Goal: Contribute content: Contribute content

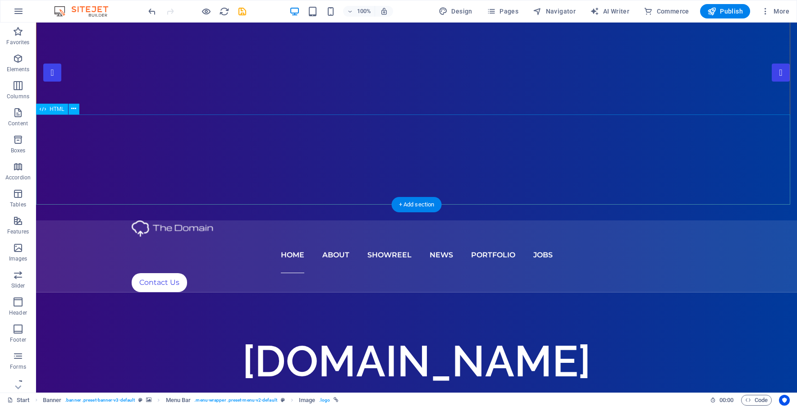
scroll to position [180, 0]
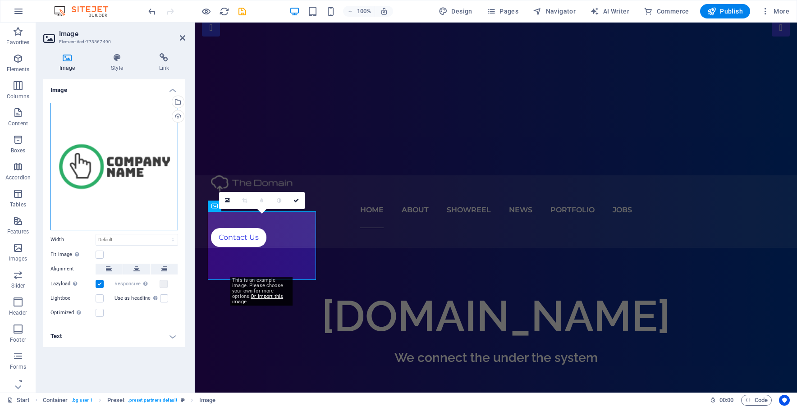
click at [136, 175] on div "Drag files here, click to choose files or select files from Files or our free s…" at bounding box center [114, 167] width 128 height 128
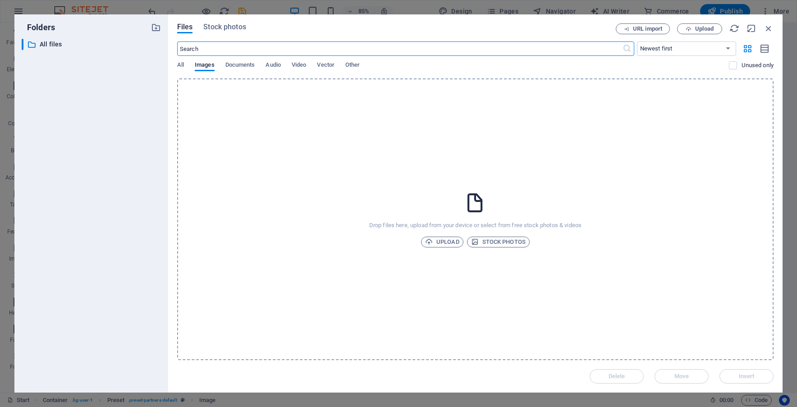
click at [429, 230] on div "Drop files here, upload from your device or select from free stock photos & vid…" at bounding box center [475, 219] width 596 height 282
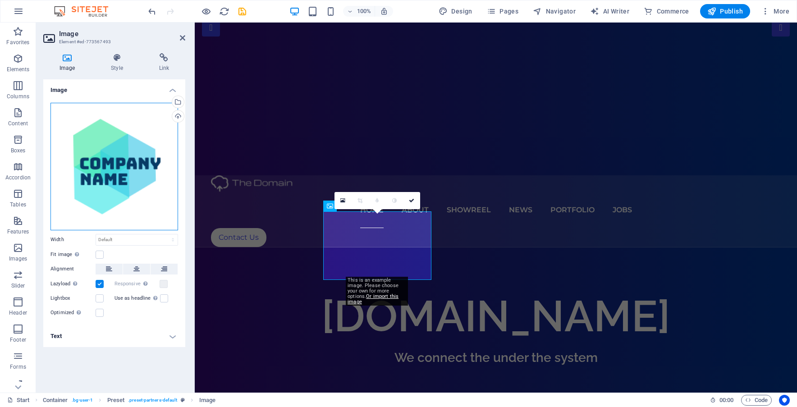
click at [102, 182] on div "Drag files here, click to choose files or select files from Files or our free s…" at bounding box center [114, 167] width 128 height 128
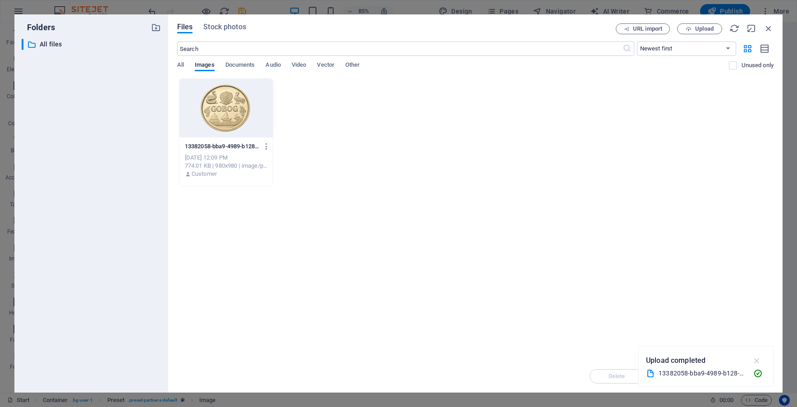
click at [757, 363] on icon "button" at bounding box center [757, 361] width 10 height 10
click at [468, 235] on div "Drop files here to upload them instantly 13382058-bba9-4989-b128-60cee54f6f05_9…" at bounding box center [475, 219] width 596 height 282
drag, startPoint x: 414, startPoint y: 201, endPoint x: 373, endPoint y: 168, distance: 52.6
click at [371, 170] on div "13382058-bba9-4989-b128-60cee54f6f05_980x980--ao8Go3yDY392lo1oNCEdQ.png 1338205…" at bounding box center [475, 132] width 596 height 108
click at [698, 27] on span "Upload" at bounding box center [704, 28] width 18 height 5
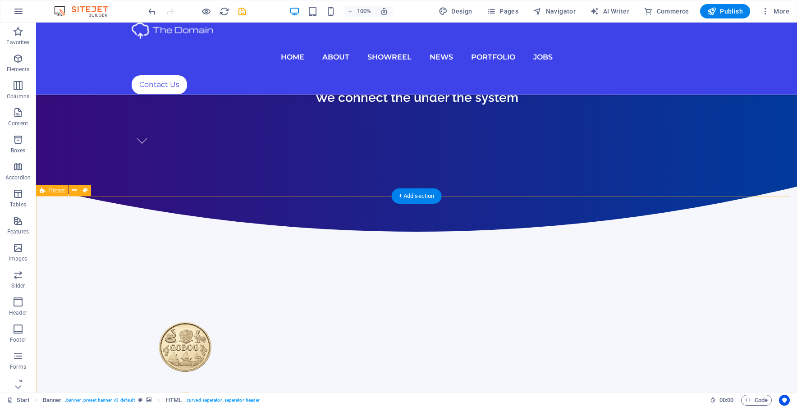
scroll to position [406, 0]
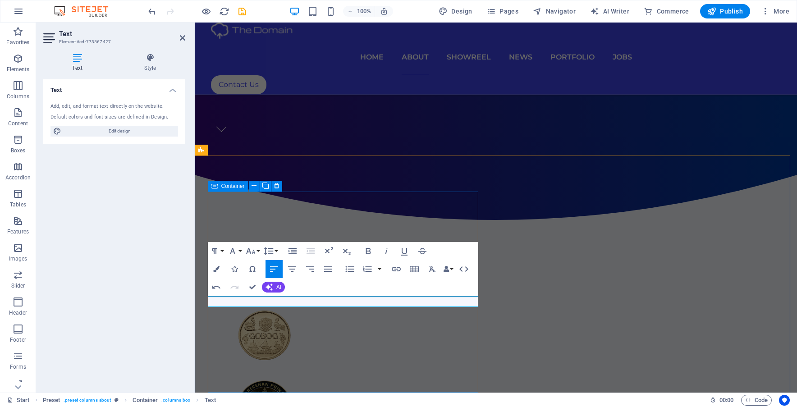
scroll to position [411, 0]
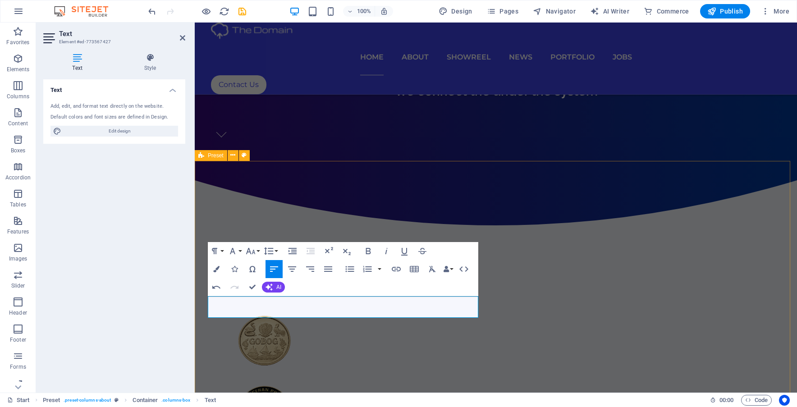
drag, startPoint x: 312, startPoint y: 312, endPoint x: 196, endPoint y: 290, distance: 118.3
click at [277, 287] on span "AI" at bounding box center [278, 286] width 5 height 5
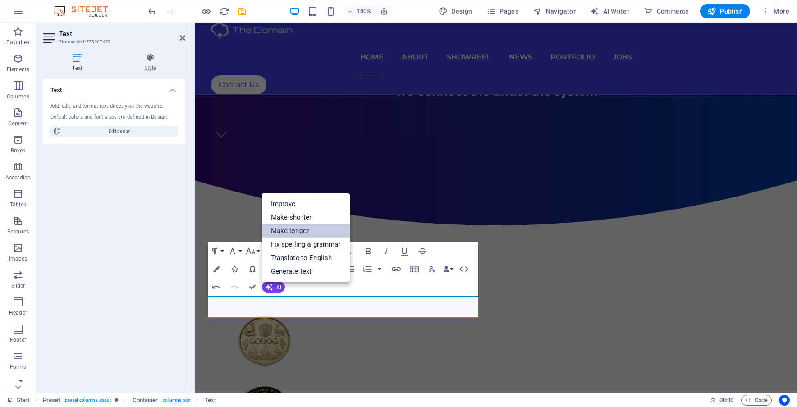
click at [310, 229] on link "Make longer" at bounding box center [306, 231] width 88 height 14
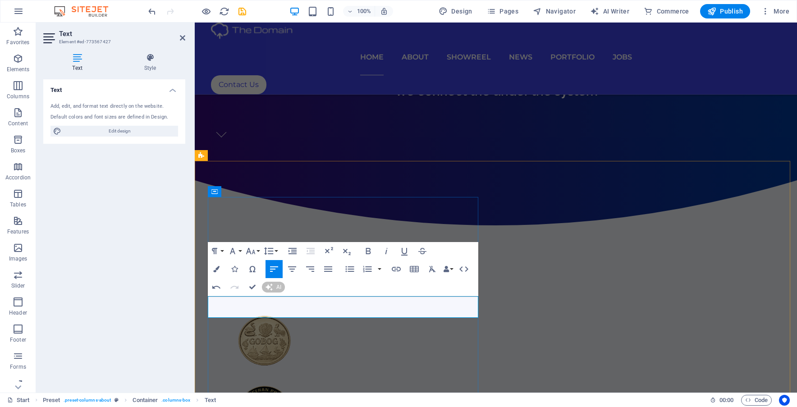
scroll to position [389, 0]
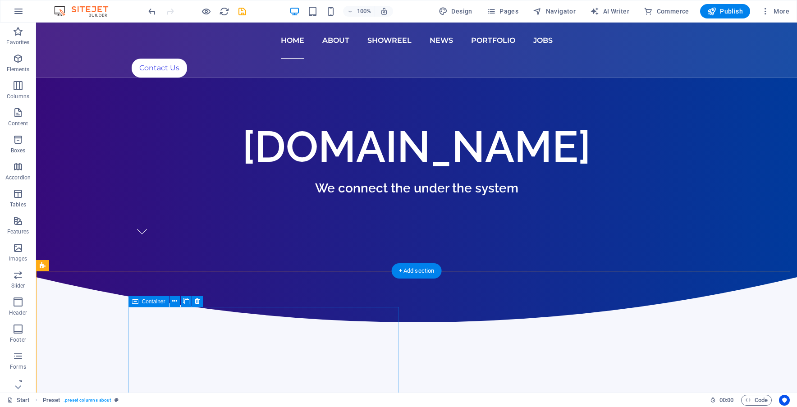
scroll to position [299, 0]
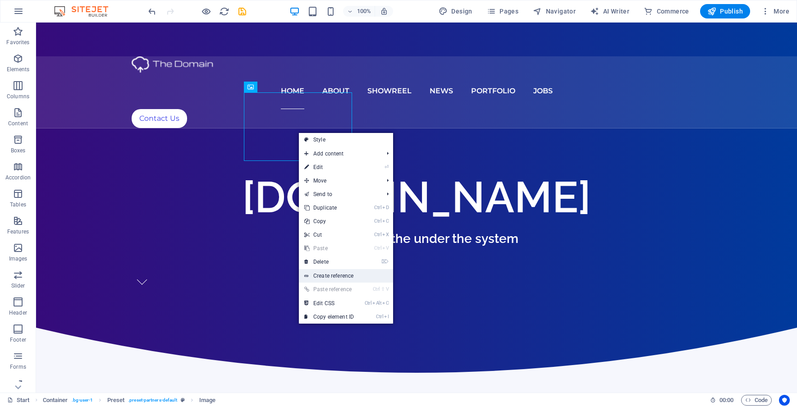
click at [358, 276] on link "Create reference" at bounding box center [346, 276] width 94 height 14
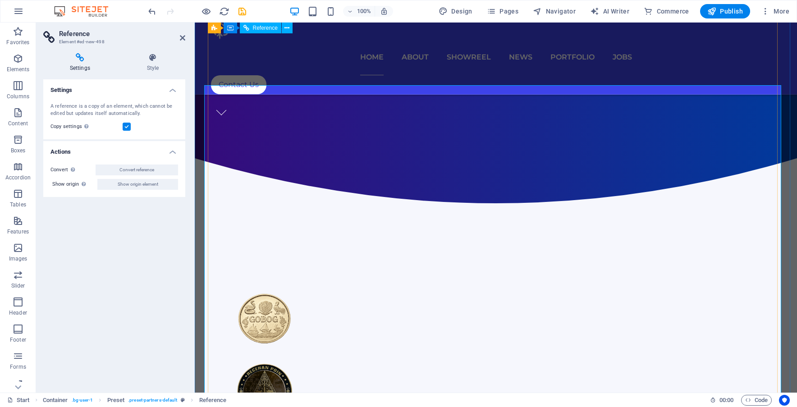
scroll to position [344, 0]
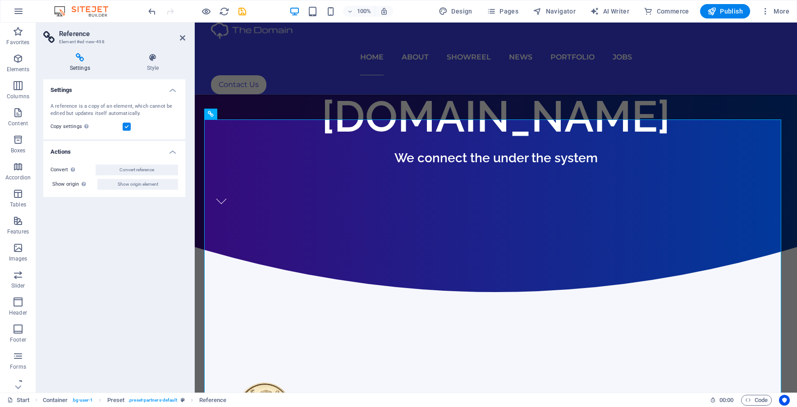
click at [169, 237] on div "Settings A reference is a copy of an element, which cannot be edited but update…" at bounding box center [114, 232] width 142 height 306
click at [183, 37] on icon at bounding box center [182, 37] width 5 height 7
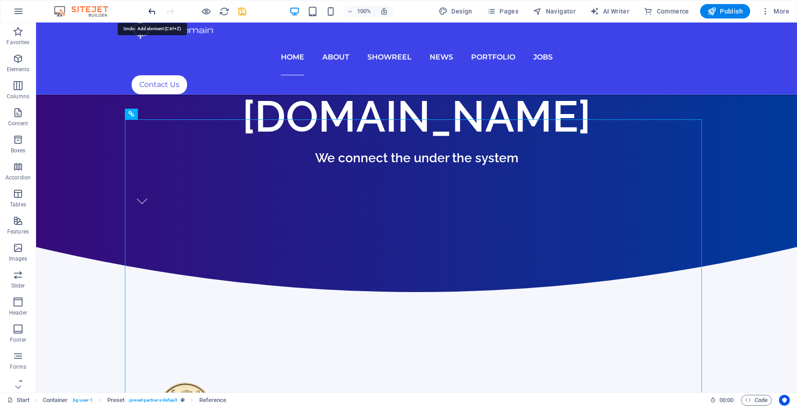
click at [152, 11] on icon "undo" at bounding box center [152, 11] width 10 height 10
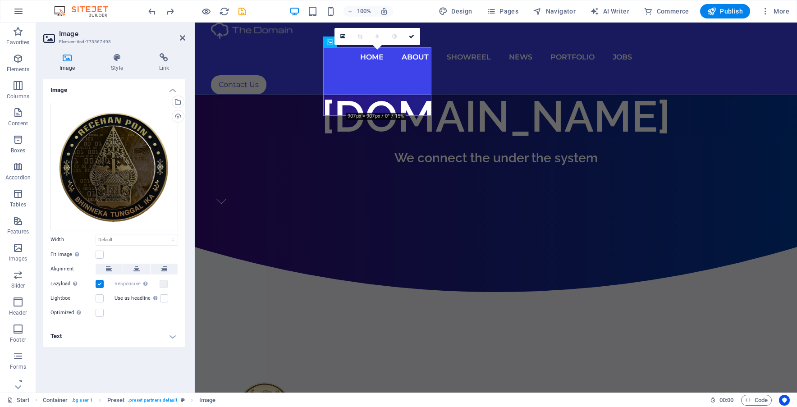
click at [131, 334] on h4 "Text" at bounding box center [114, 336] width 142 height 22
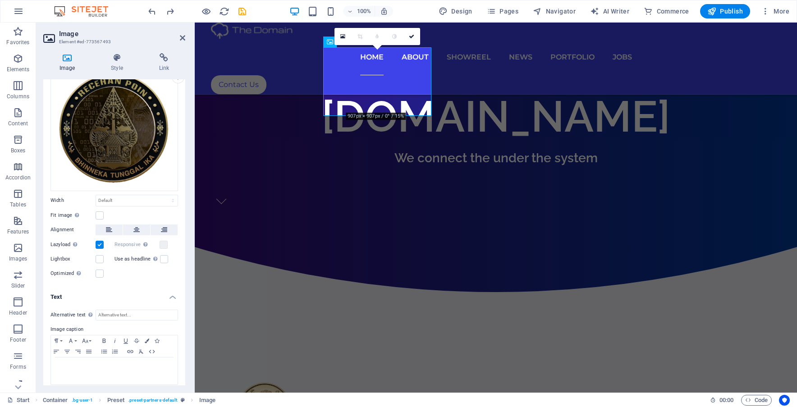
scroll to position [45, 0]
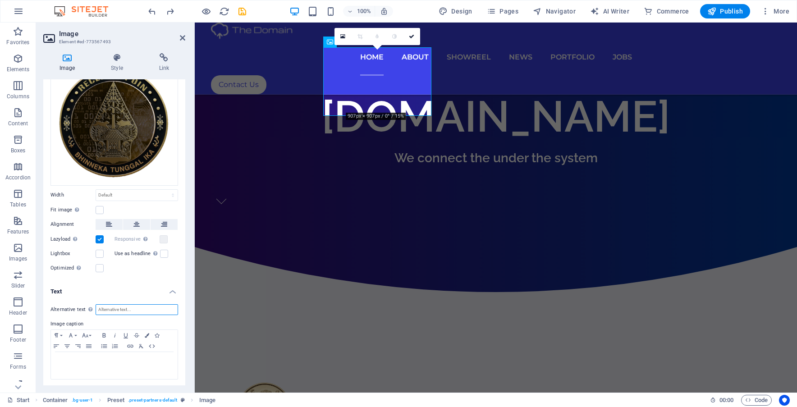
click at [128, 309] on input "Alternative text The alternative text is used by devices that cannot display im…" at bounding box center [137, 309] width 82 height 11
type input "Receh Poin (RP)"
click at [122, 366] on div at bounding box center [114, 365] width 127 height 27
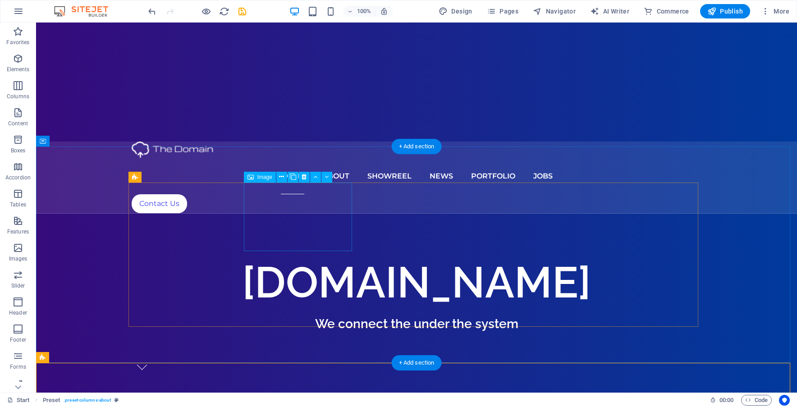
scroll to position [209, 0]
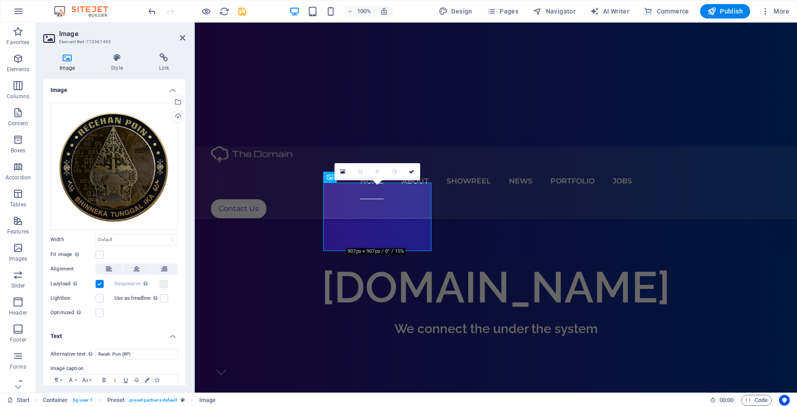
scroll to position [45, 0]
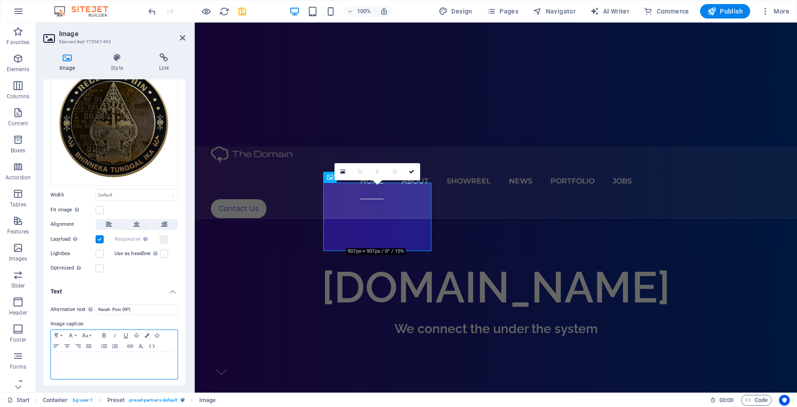
click at [114, 359] on p at bounding box center [114, 360] width 118 height 8
click at [131, 345] on icon "button" at bounding box center [130, 345] width 11 height 7
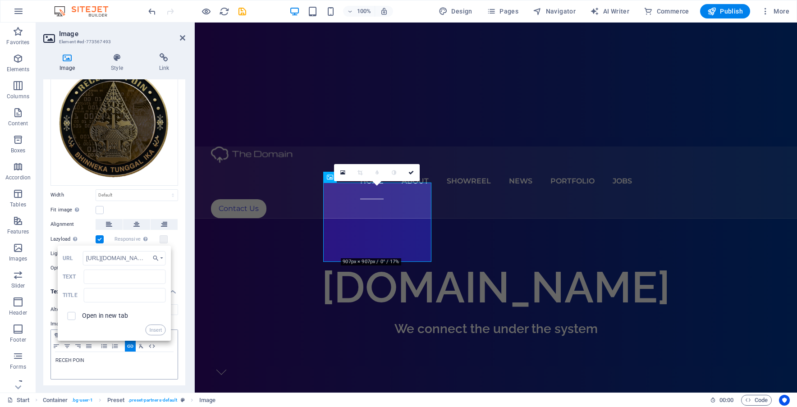
scroll to position [0, 154]
type input "[URL][DOMAIN_NAME]"
click at [113, 313] on label "Open in new tab" at bounding box center [105, 315] width 46 height 7
checkbox input "true"
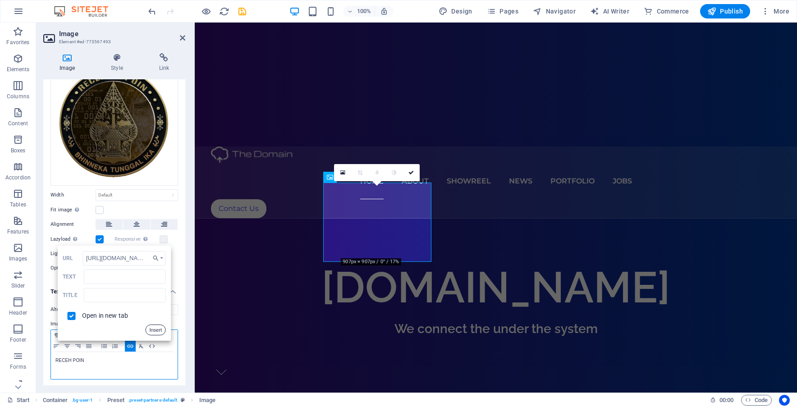
click at [157, 326] on button "Insert" at bounding box center [155, 329] width 21 height 11
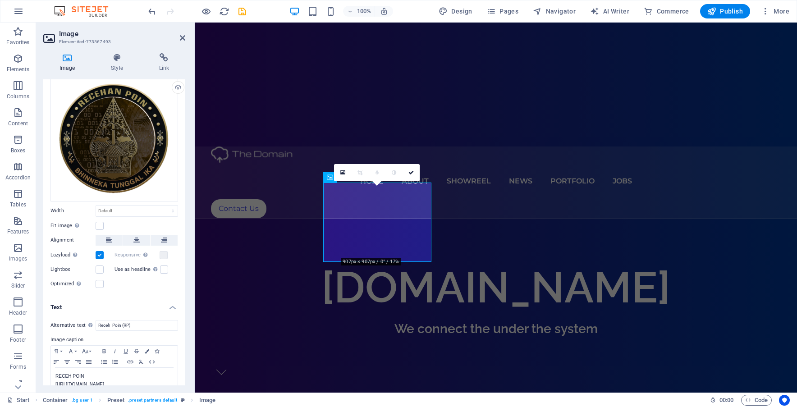
scroll to position [51, 0]
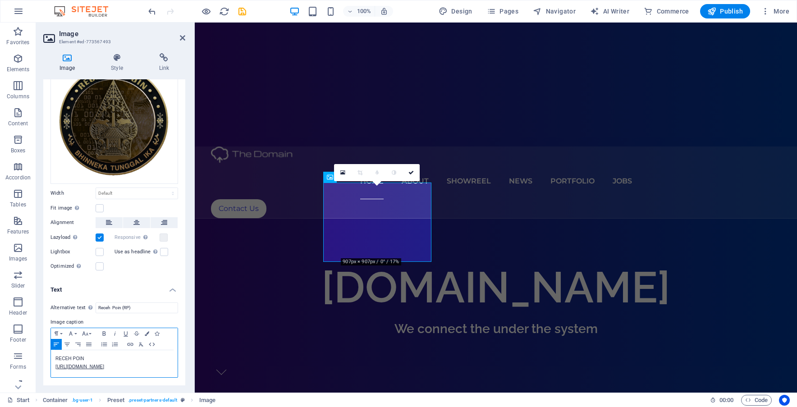
click at [93, 355] on p "RECEH POIN" at bounding box center [114, 359] width 118 height 8
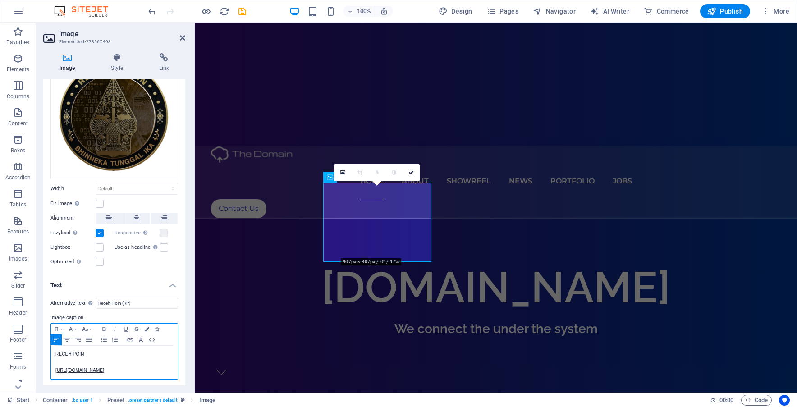
scroll to position [59, 0]
drag, startPoint x: 77, startPoint y: 348, endPoint x: 46, endPoint y: 340, distance: 32.7
click at [46, 340] on div "Alternative text The alternative text is used by devices that cannot display im…" at bounding box center [114, 337] width 142 height 96
click at [104, 324] on icon "button" at bounding box center [104, 327] width 11 height 7
drag, startPoint x: 112, startPoint y: 371, endPoint x: 48, endPoint y: 356, distance: 65.6
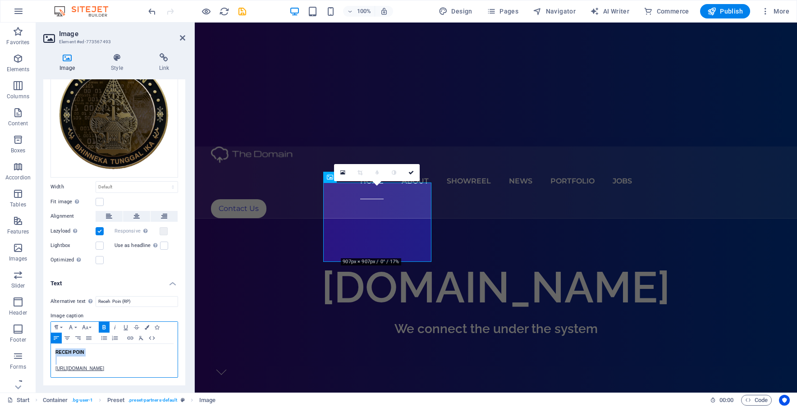
click at [48, 356] on div "Alternative text The alternative text is used by devices that cannot display im…" at bounding box center [114, 337] width 142 height 96
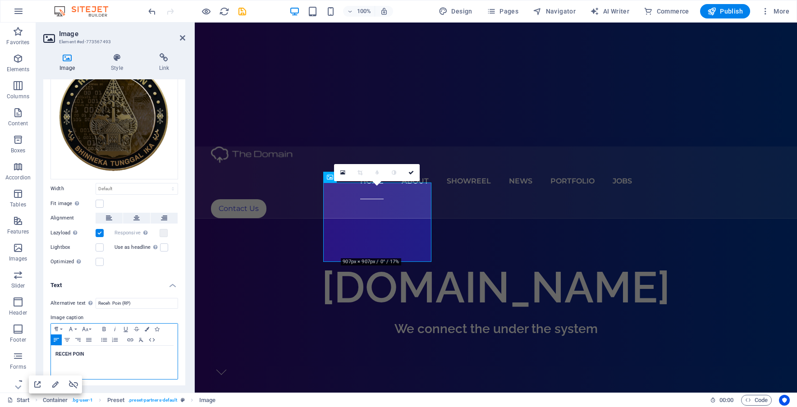
scroll to position [45, 0]
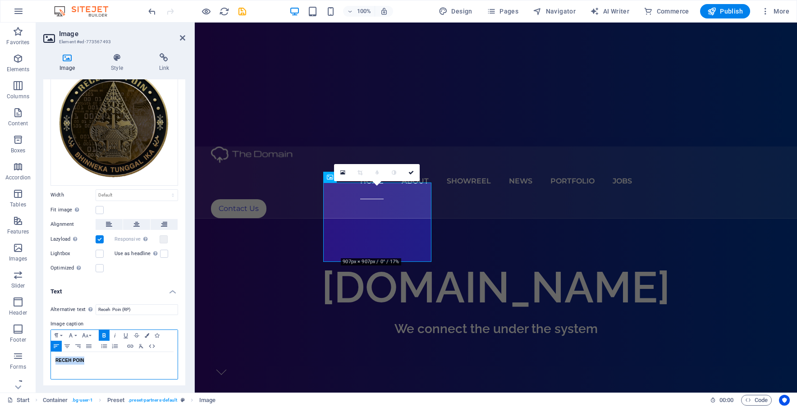
drag, startPoint x: 90, startPoint y: 360, endPoint x: 41, endPoint y: 357, distance: 48.3
click at [41, 357] on div "Image Style Link Image Drag files here, click to choose files or select files f…" at bounding box center [114, 219] width 156 height 347
type input "RECEH POIN"
checkbox input "false"
click at [130, 342] on icon "button" at bounding box center [130, 345] width 11 height 7
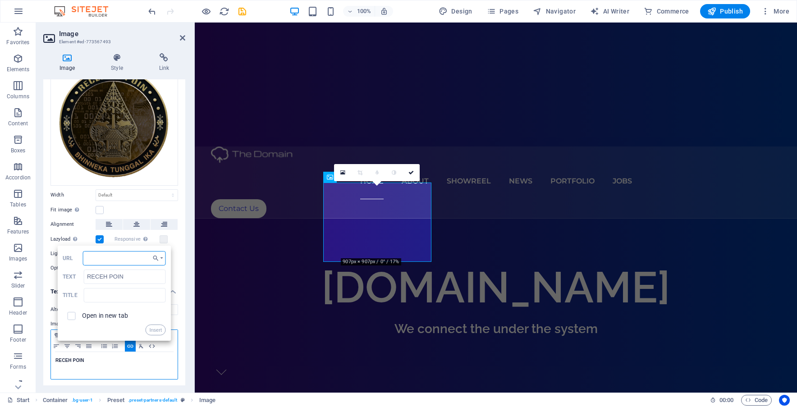
paste input "[URL][DOMAIN_NAME]"
type input "[URL][DOMAIN_NAME]"
click at [116, 314] on label "Open in new tab" at bounding box center [105, 315] width 46 height 7
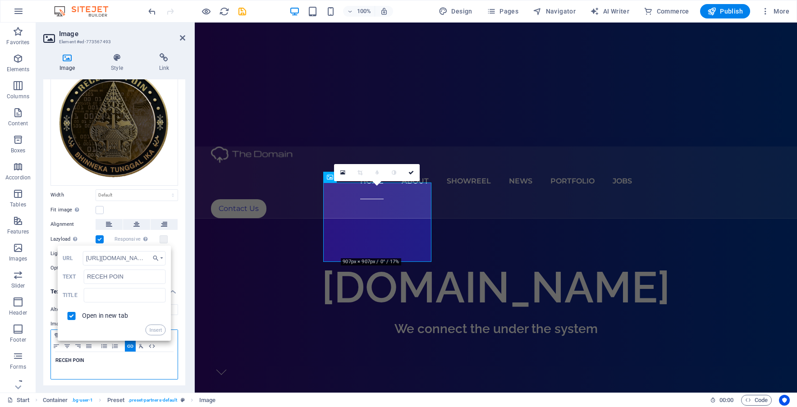
checkbox input "true"
click at [147, 327] on button "Insert" at bounding box center [155, 329] width 21 height 11
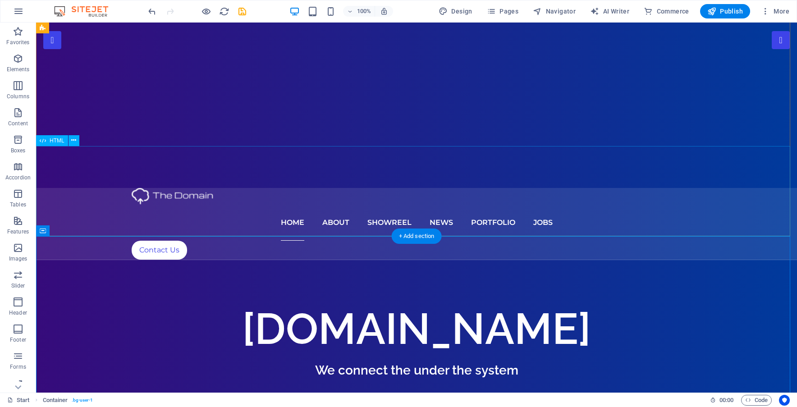
scroll to position [119, 0]
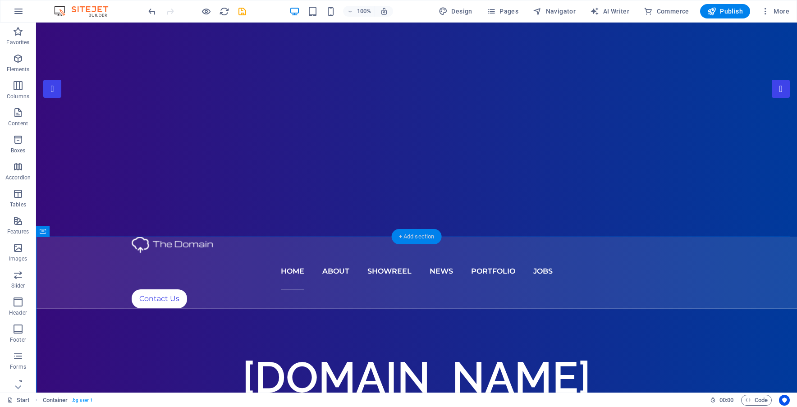
click at [410, 236] on div "+ Add section" at bounding box center [417, 236] width 50 height 15
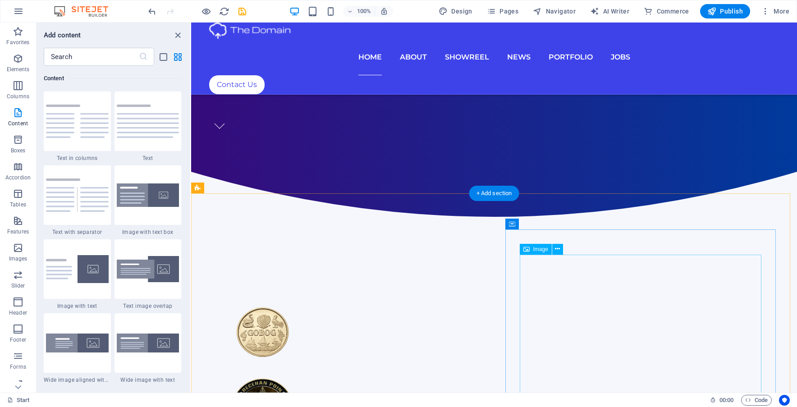
scroll to position [434, 0]
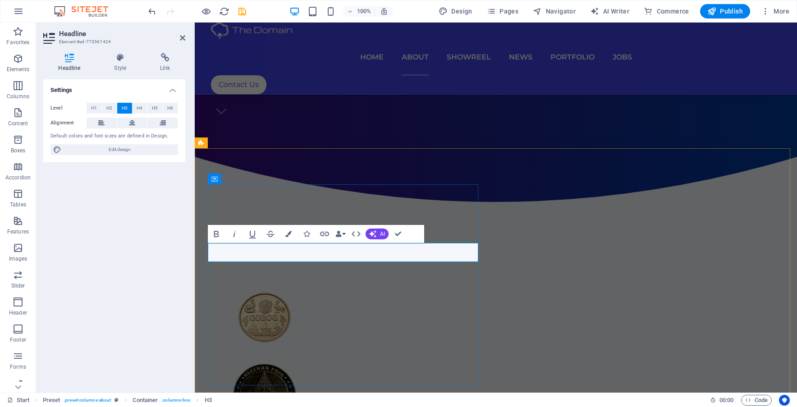
drag, startPoint x: 506, startPoint y: 217, endPoint x: 492, endPoint y: 223, distance: 15.1
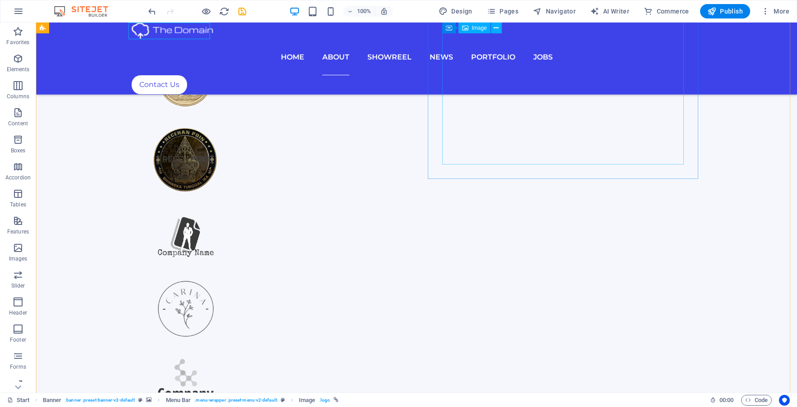
scroll to position [811, 0]
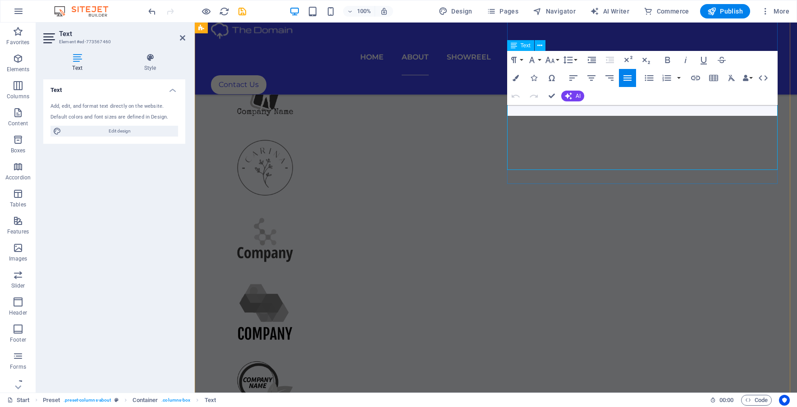
scroll to position [865, 0]
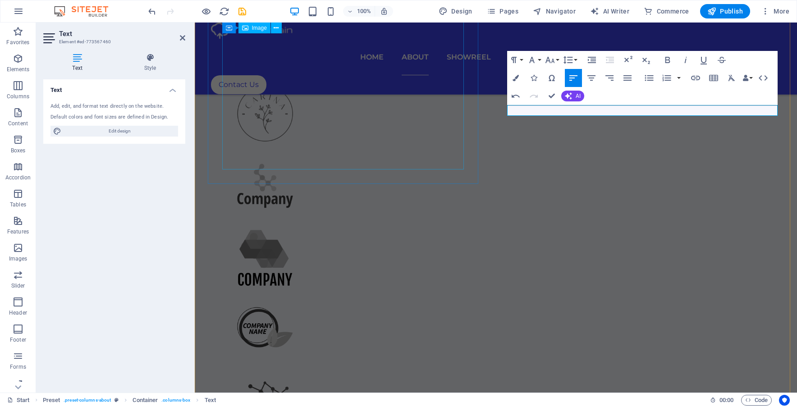
drag, startPoint x: 762, startPoint y: 113, endPoint x: 420, endPoint y: 99, distance: 342.7
click at [568, 97] on icon "button" at bounding box center [568, 95] width 7 height 7
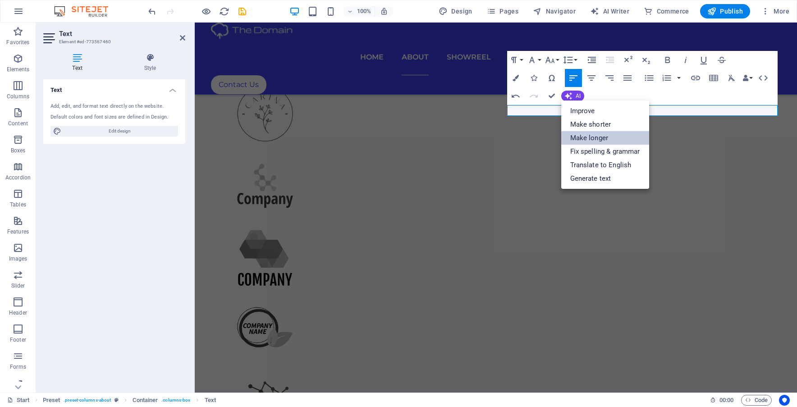
click at [571, 140] on link "Make longer" at bounding box center [605, 138] width 88 height 14
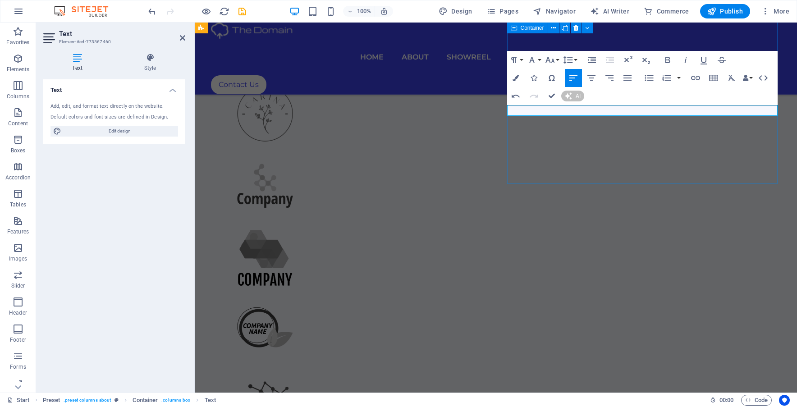
scroll to position [827, 0]
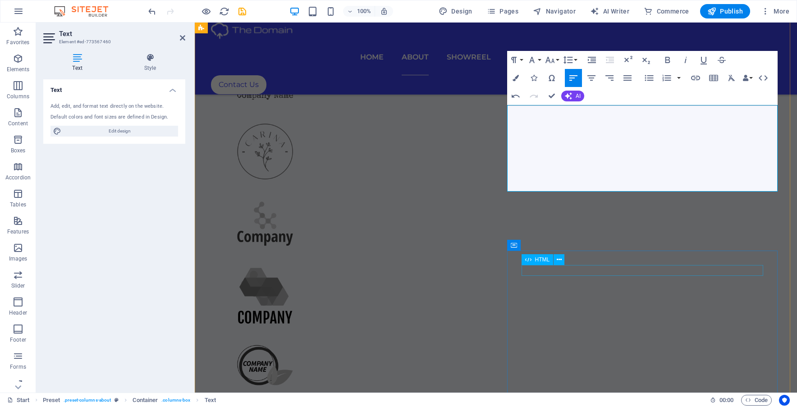
click at [551, 261] on div "HTML" at bounding box center [537, 259] width 32 height 11
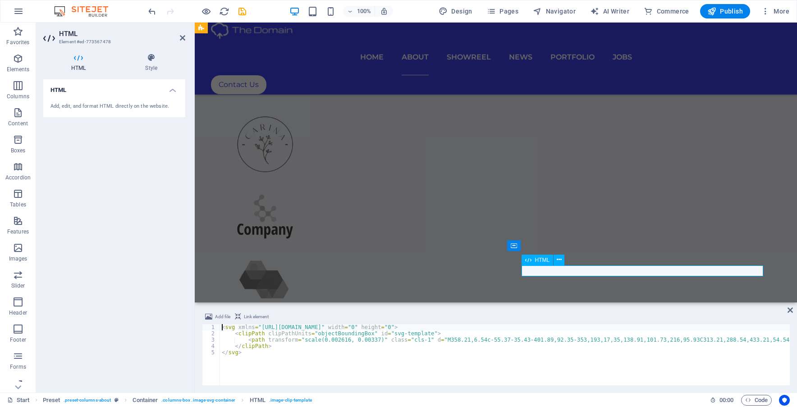
scroll to position [820, 0]
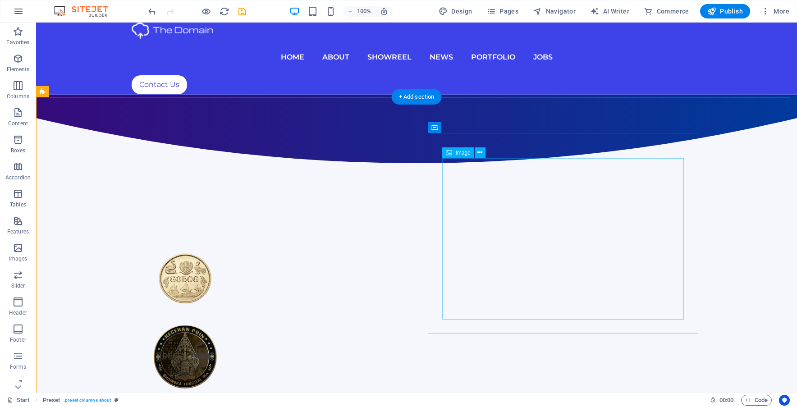
scroll to position [467, 0]
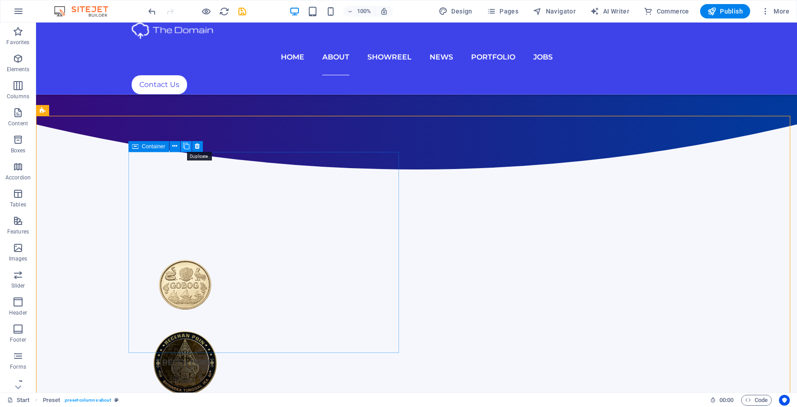
click at [187, 147] on icon at bounding box center [186, 145] width 6 height 9
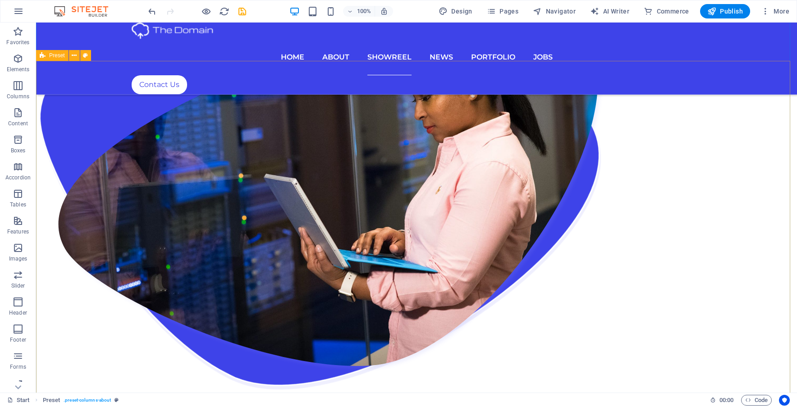
scroll to position [1683, 0]
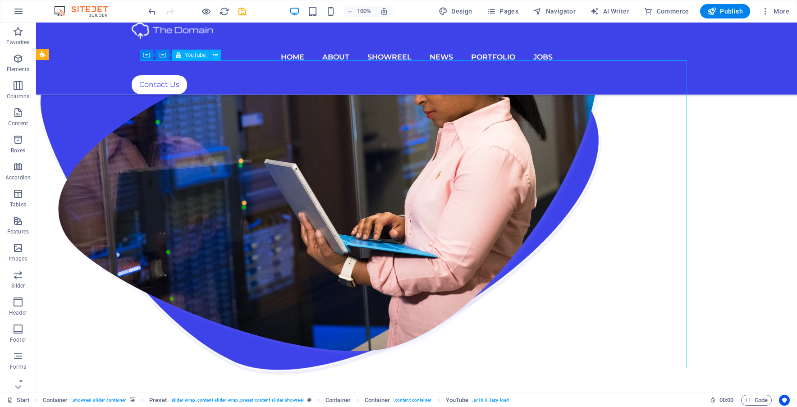
select select "ar16_9"
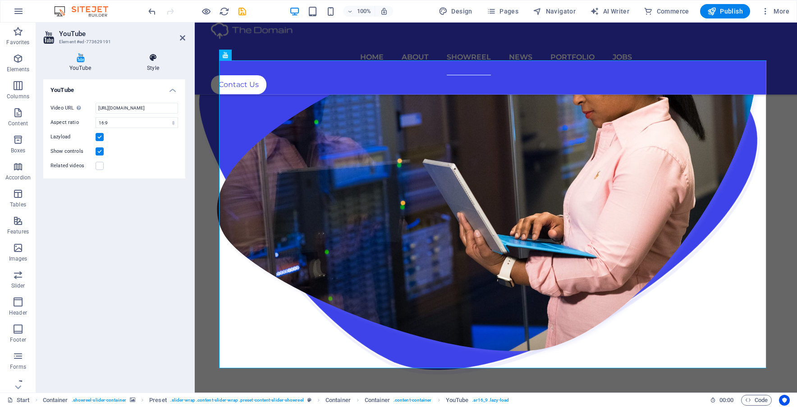
click at [160, 59] on icon at bounding box center [153, 57] width 64 height 9
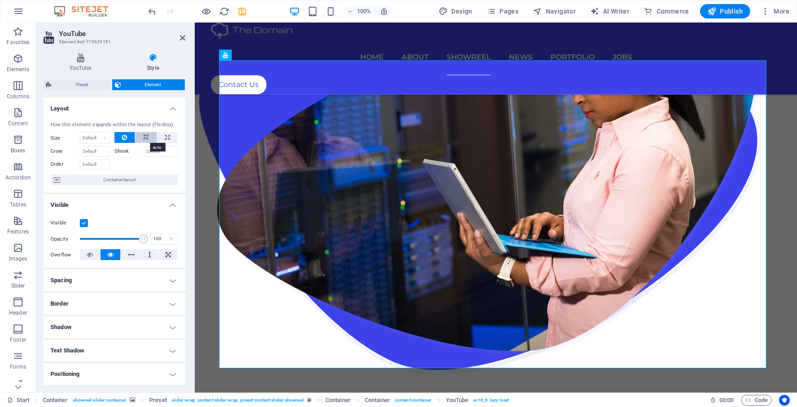
click at [143, 137] on icon at bounding box center [146, 137] width 6 height 11
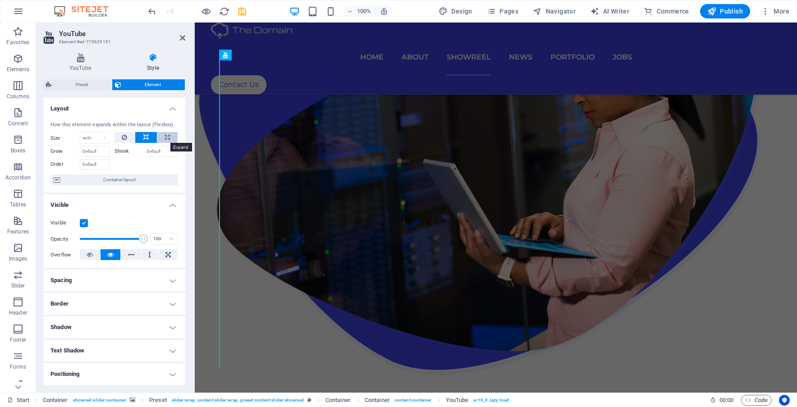
click at [165, 137] on icon at bounding box center [167, 137] width 5 height 11
type input "100"
select select "%"
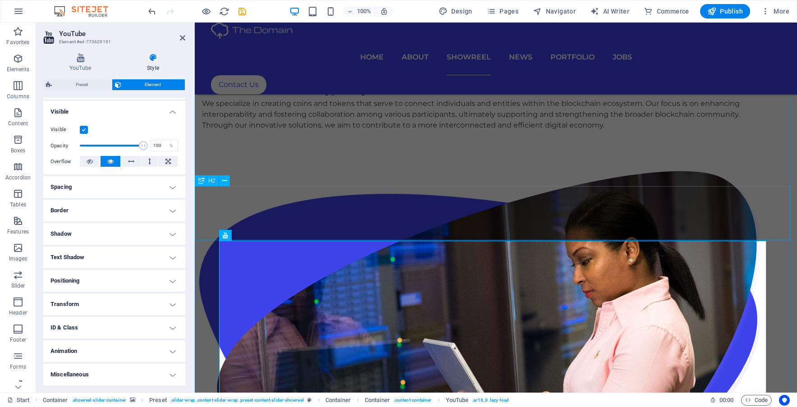
scroll to position [1503, 0]
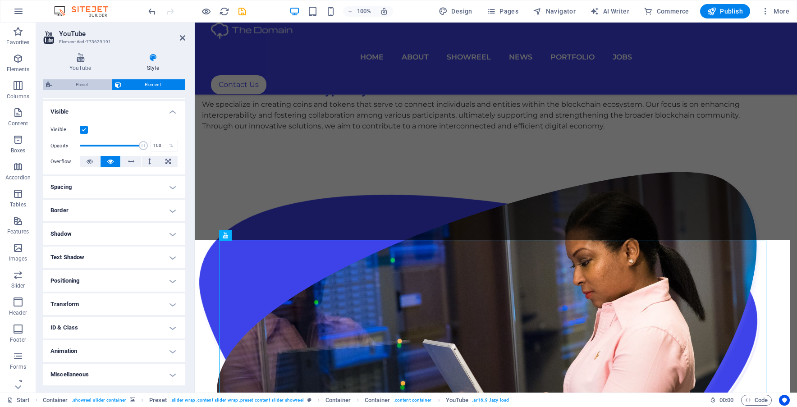
click at [101, 84] on span "Preset" at bounding box center [82, 84] width 55 height 11
select select "px"
select select "rem"
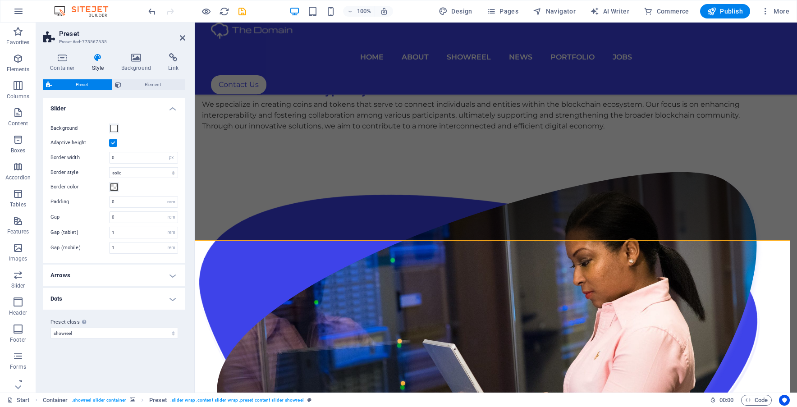
click at [116, 140] on label at bounding box center [113, 143] width 8 height 8
click at [0, 0] on input "Adaptive height" at bounding box center [0, 0] width 0 height 0
click at [116, 140] on label at bounding box center [113, 143] width 8 height 8
click at [0, 0] on input "Adaptive height" at bounding box center [0, 0] width 0 height 0
click at [133, 67] on h4 "Background" at bounding box center [137, 62] width 47 height 19
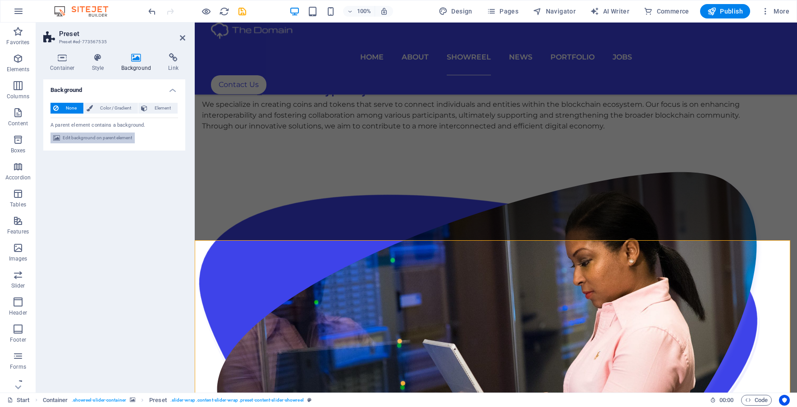
click at [125, 139] on span "Edit background on parent element" at bounding box center [97, 137] width 69 height 11
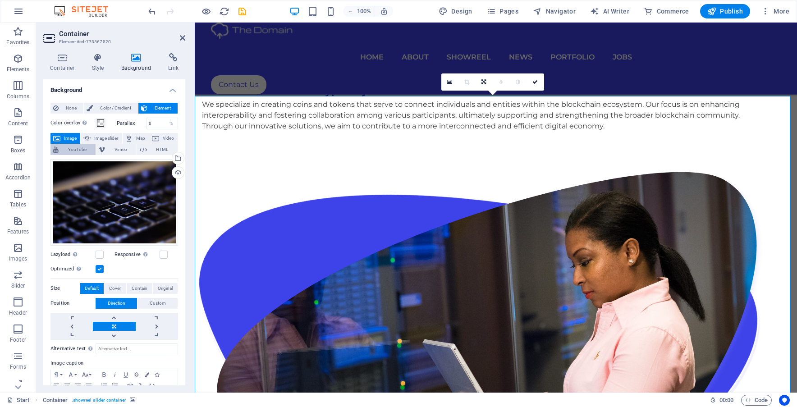
click at [83, 150] on span "YouTube" at bounding box center [77, 149] width 32 height 11
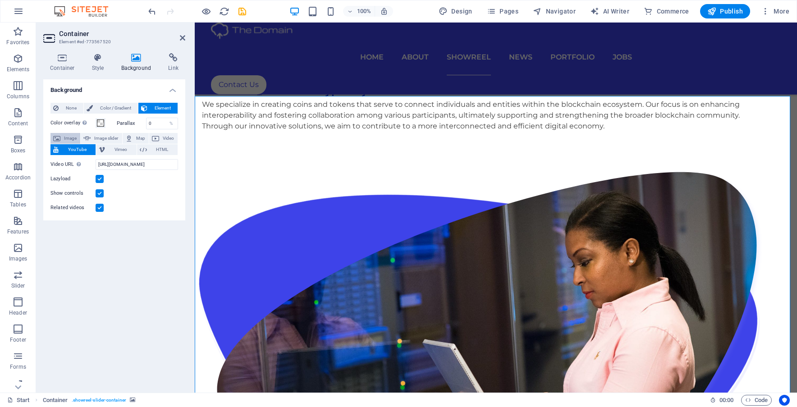
click at [74, 138] on span "Image" at bounding box center [70, 138] width 14 height 11
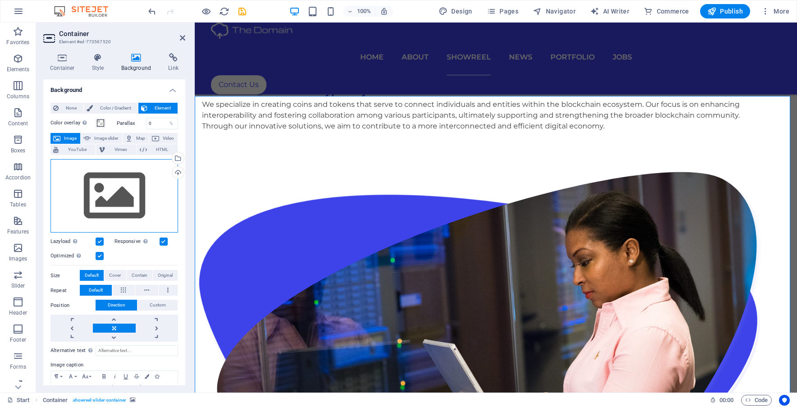
click at [118, 201] on div "Drag files here, click to choose files or select files from Files or our free s…" at bounding box center [114, 196] width 128 height 74
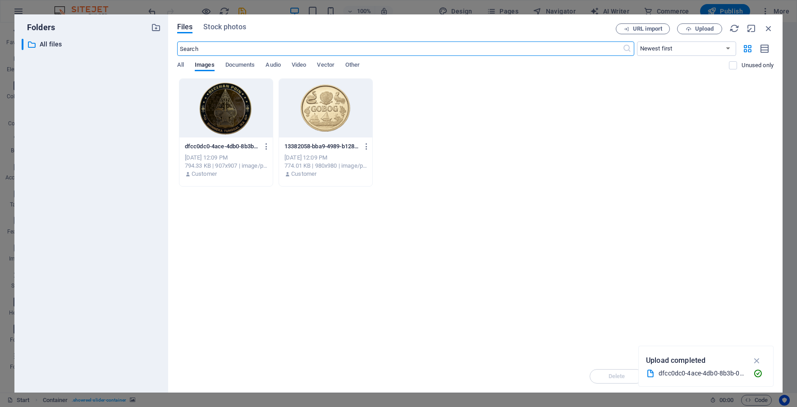
scroll to position [1598, 0]
click at [226, 24] on span "Stock photos" at bounding box center [224, 27] width 42 height 11
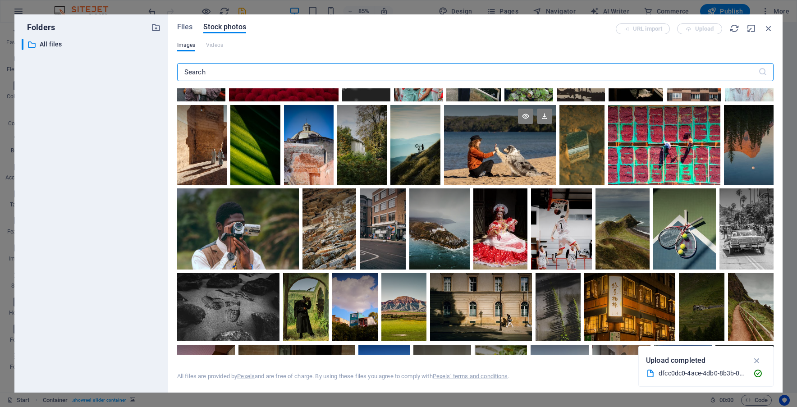
scroll to position [135, 0]
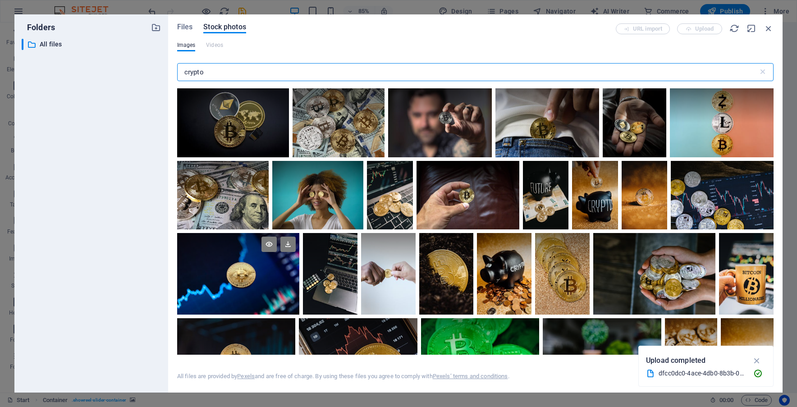
type input "crypto"
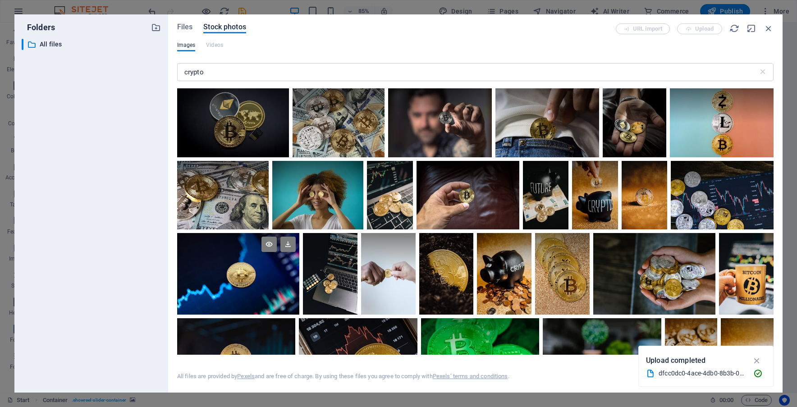
click at [247, 278] on div at bounding box center [238, 274] width 123 height 82
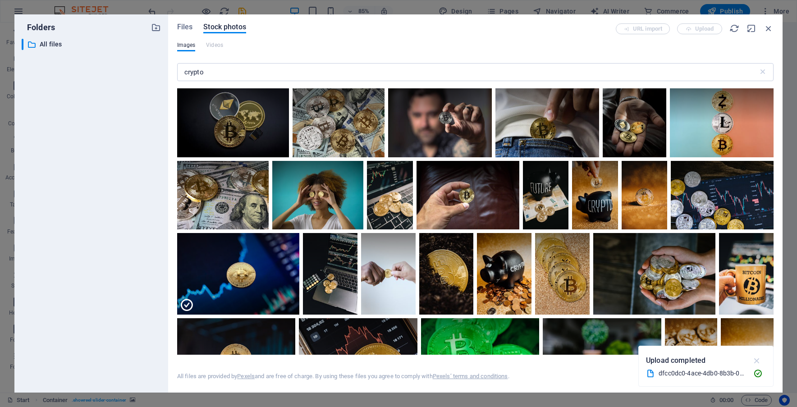
click at [757, 357] on icon "button" at bounding box center [757, 361] width 10 height 10
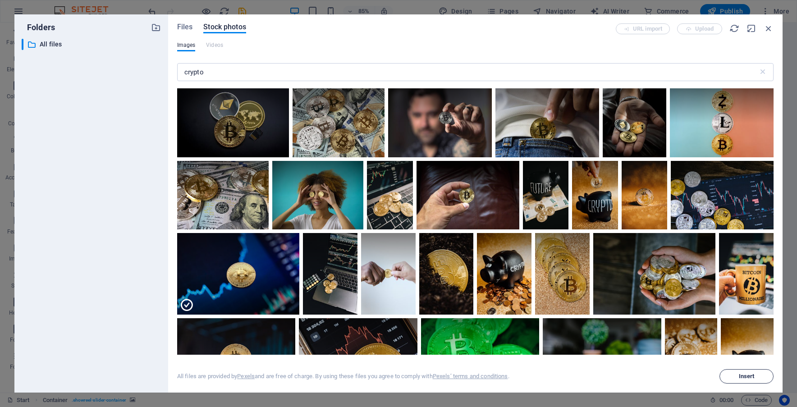
click at [741, 378] on span "Insert" at bounding box center [747, 376] width 16 height 5
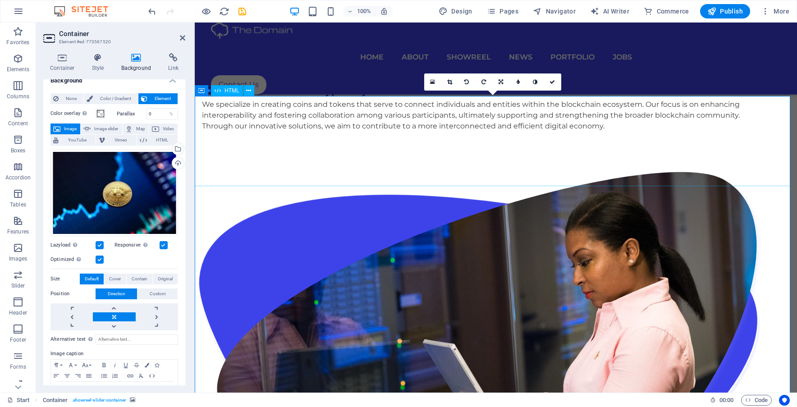
scroll to position [0, 0]
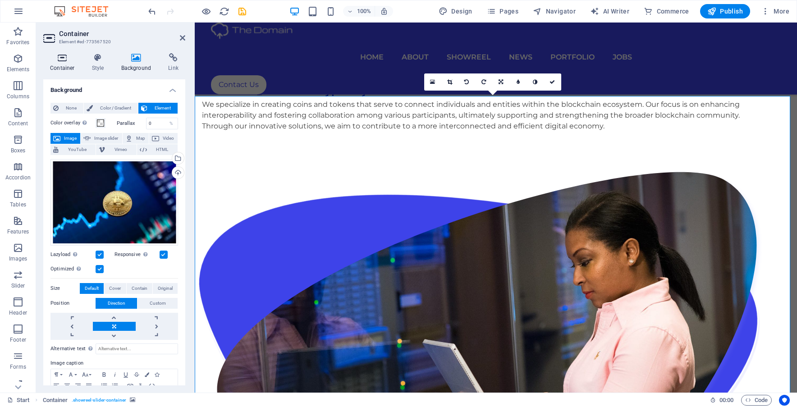
click at [73, 67] on h4 "Container" at bounding box center [64, 62] width 42 height 19
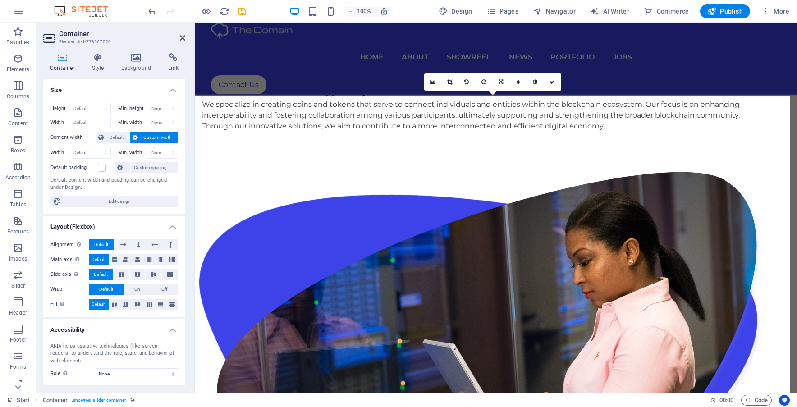
click at [181, 33] on h2 "Container" at bounding box center [122, 34] width 126 height 8
click at [184, 38] on icon at bounding box center [182, 37] width 5 height 7
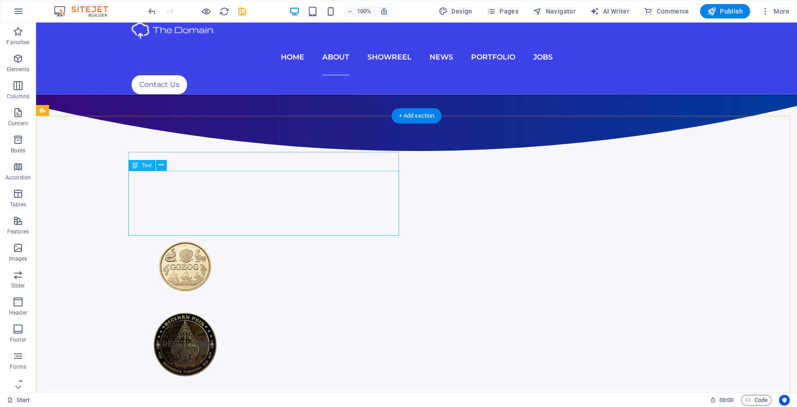
scroll to position [467, 0]
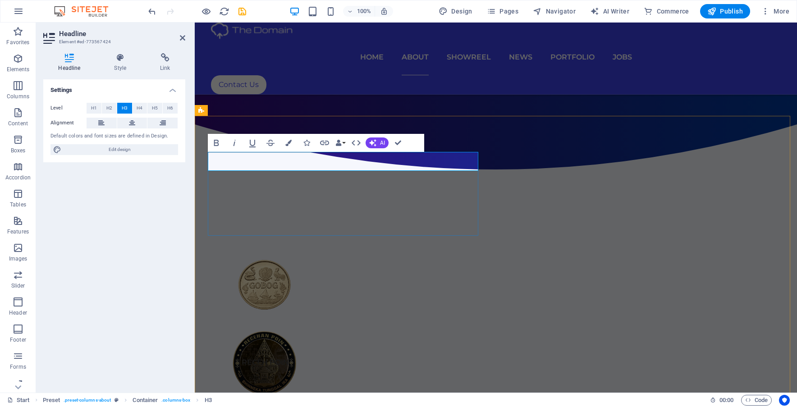
drag, startPoint x: 318, startPoint y: 163, endPoint x: 412, endPoint y: 168, distance: 94.3
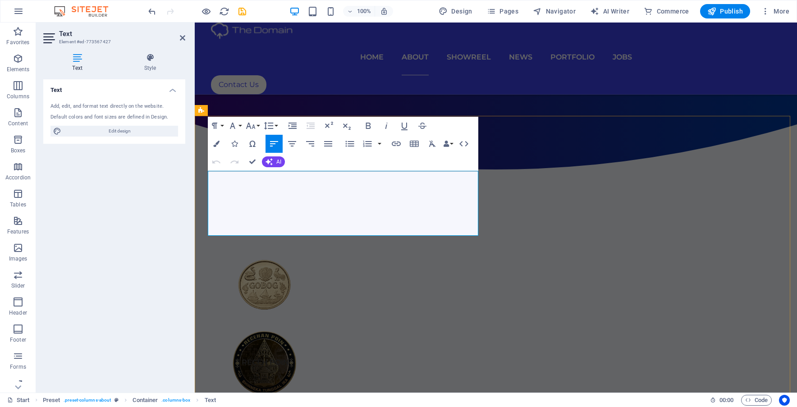
drag, startPoint x: 258, startPoint y: 173, endPoint x: 497, endPoint y: 240, distance: 247.5
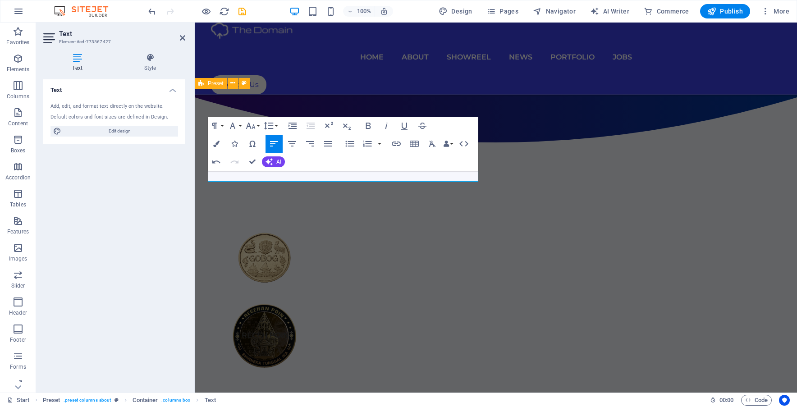
scroll to position [488, 0]
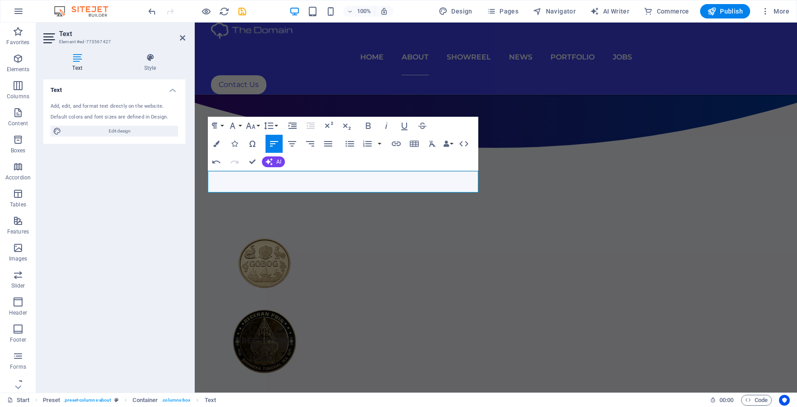
drag, startPoint x: 389, startPoint y: 184, endPoint x: 159, endPoint y: 142, distance: 234.6
click at [278, 160] on span "AI" at bounding box center [278, 161] width 5 height 5
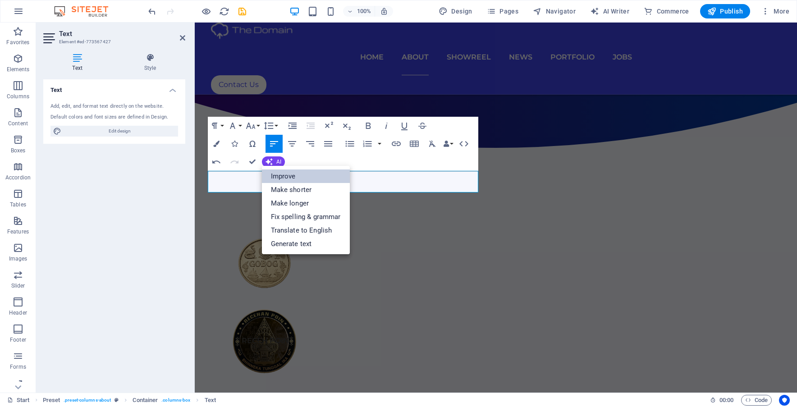
click at [291, 174] on link "Improve" at bounding box center [306, 176] width 88 height 14
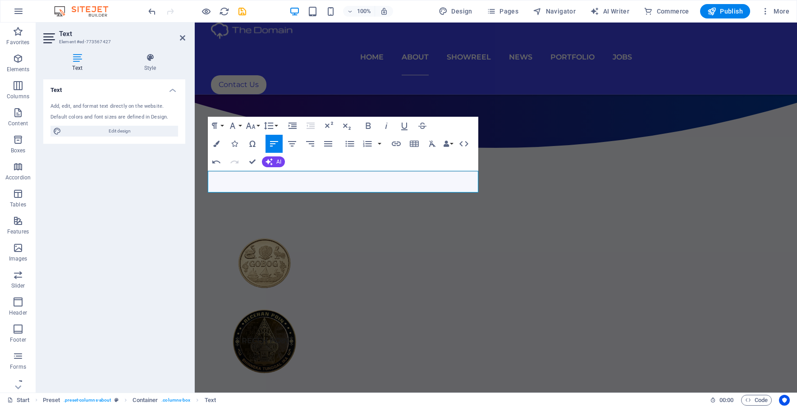
drag, startPoint x: 317, startPoint y: 186, endPoint x: 154, endPoint y: 177, distance: 163.8
click at [275, 165] on button "AI" at bounding box center [273, 161] width 23 height 11
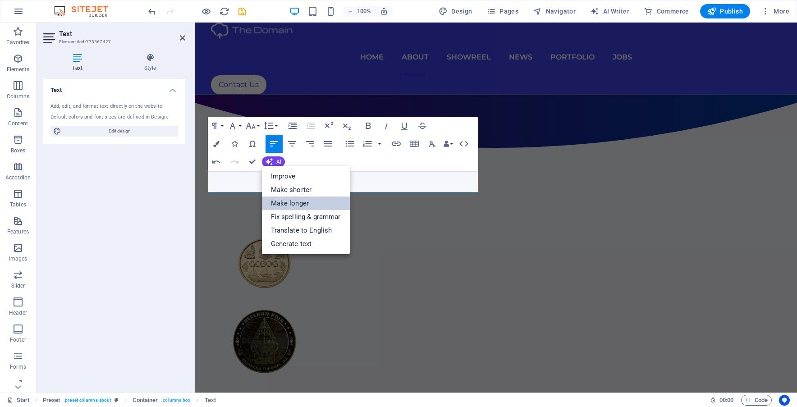
click at [289, 205] on link "Make longer" at bounding box center [306, 203] width 88 height 14
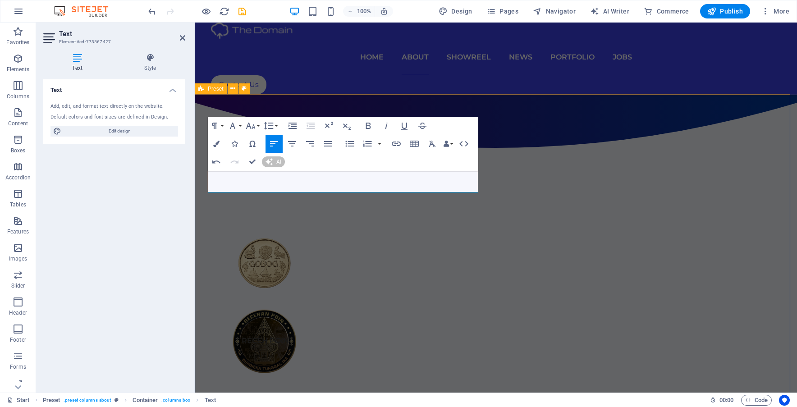
scroll to position [472, 0]
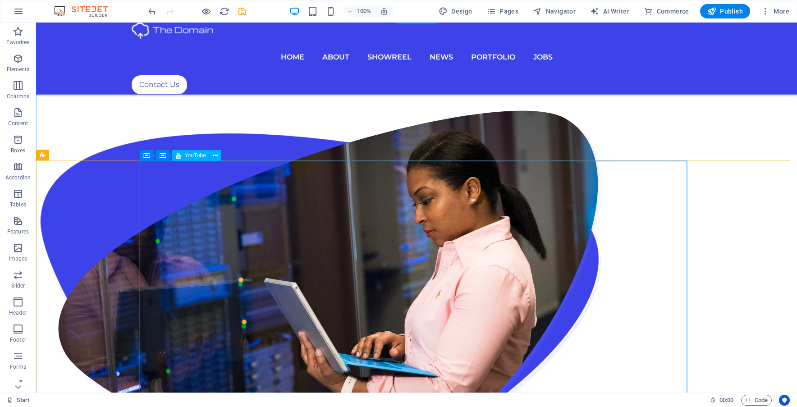
scroll to position [1644, 0]
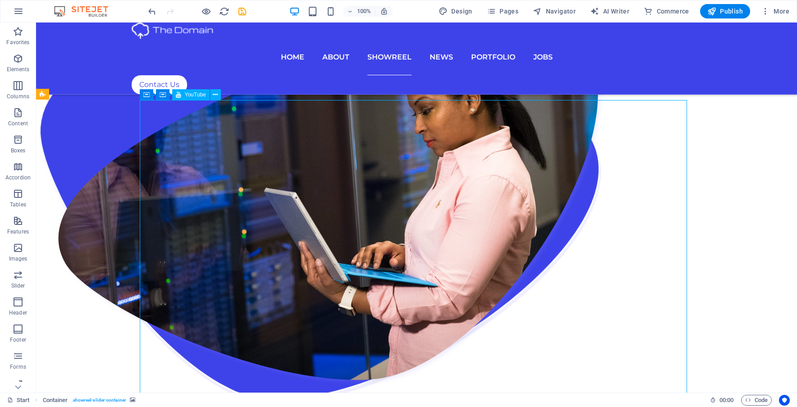
select select "%"
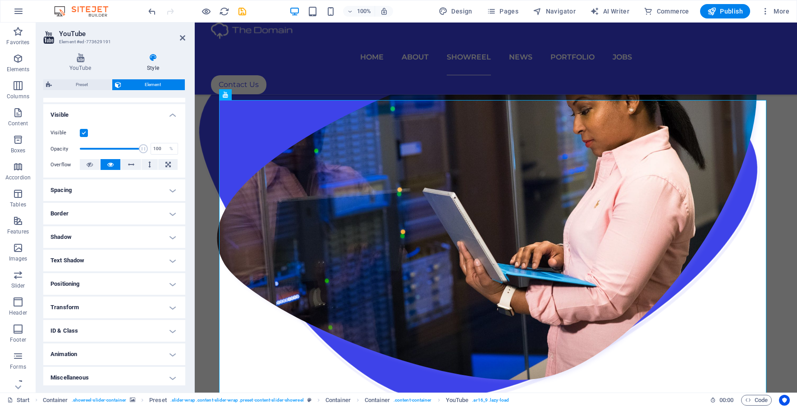
scroll to position [93, 0]
click at [117, 356] on h4 "Animation" at bounding box center [114, 351] width 142 height 22
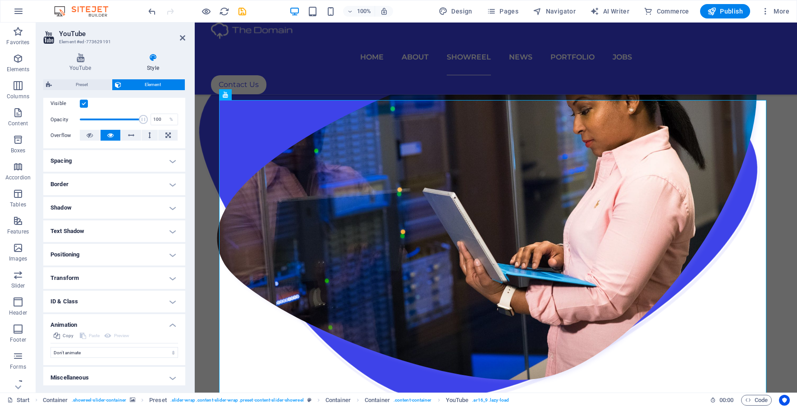
scroll to position [123, 0]
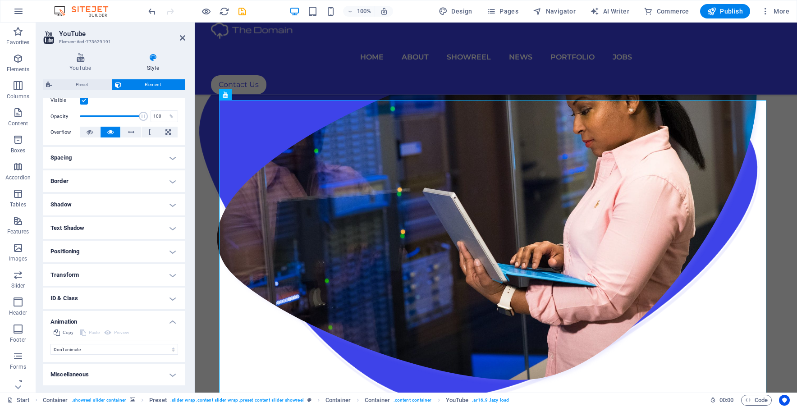
click at [111, 370] on h4 "Miscellaneous" at bounding box center [114, 375] width 142 height 22
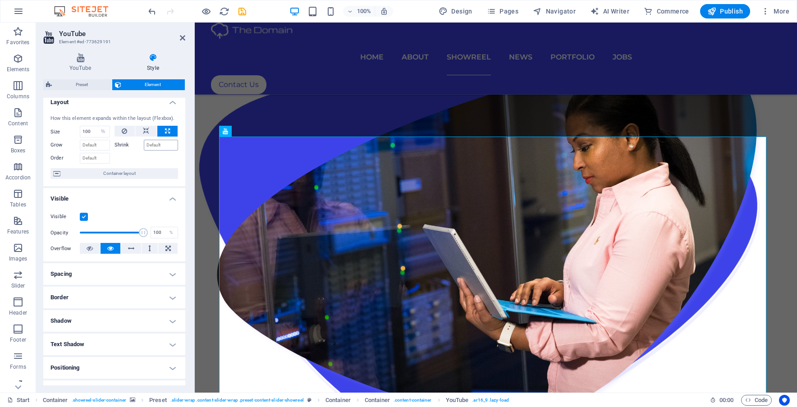
scroll to position [0, 0]
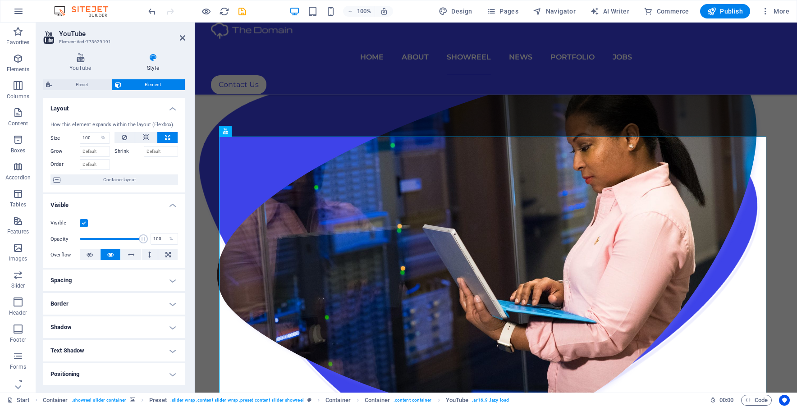
click at [131, 108] on h4 "Layout" at bounding box center [114, 106] width 142 height 16
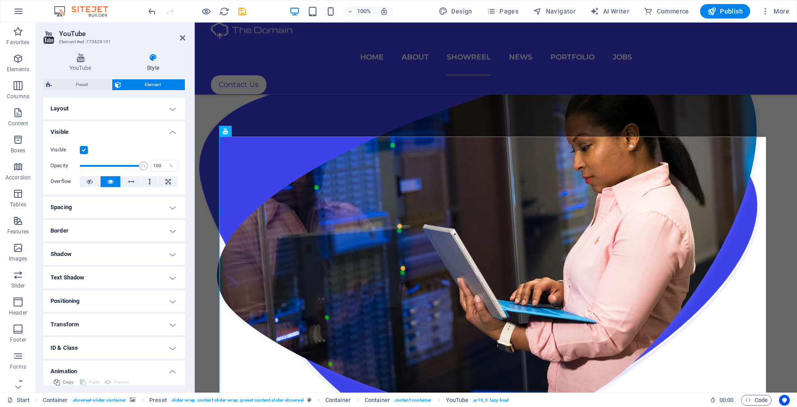
click at [112, 128] on h4 "Visible" at bounding box center [114, 129] width 142 height 16
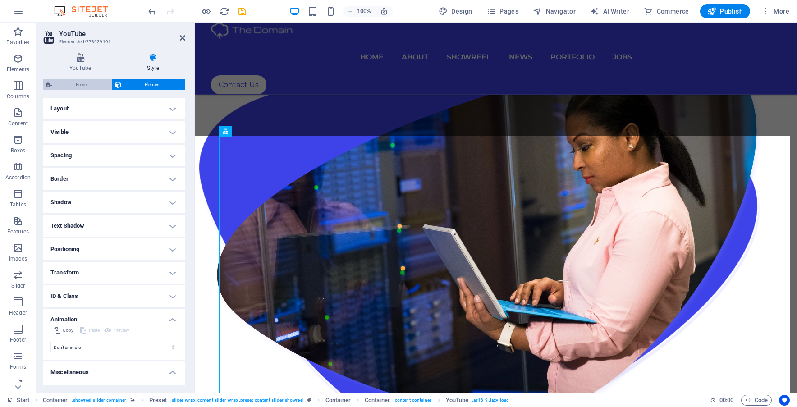
click at [55, 87] on span "Preset" at bounding box center [82, 84] width 55 height 11
select select "px"
select select "rem"
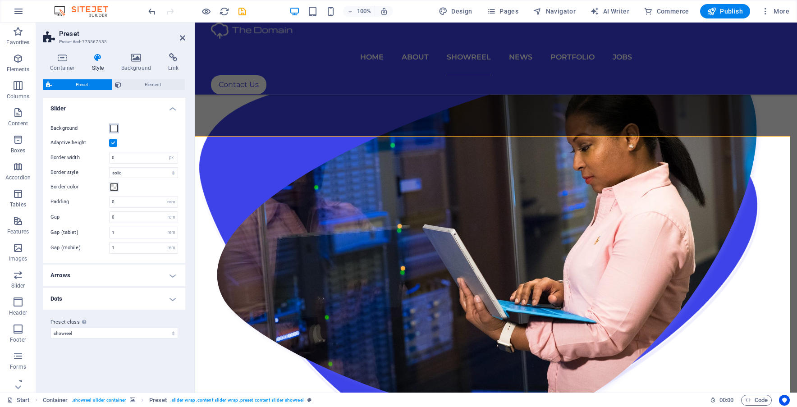
click at [115, 131] on span at bounding box center [113, 128] width 7 height 7
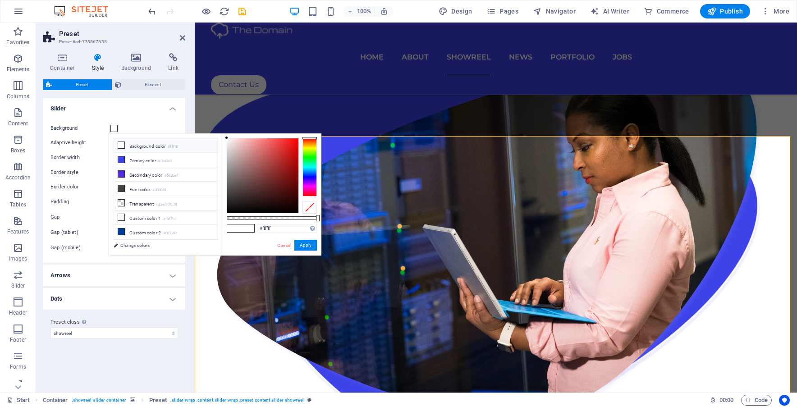
click at [120, 147] on icon at bounding box center [121, 145] width 6 height 6
click at [115, 130] on span at bounding box center [113, 128] width 7 height 7
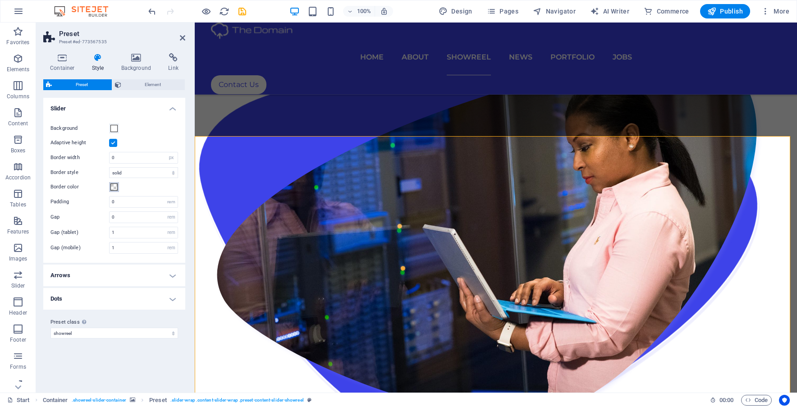
click at [115, 184] on span at bounding box center [113, 186] width 7 height 7
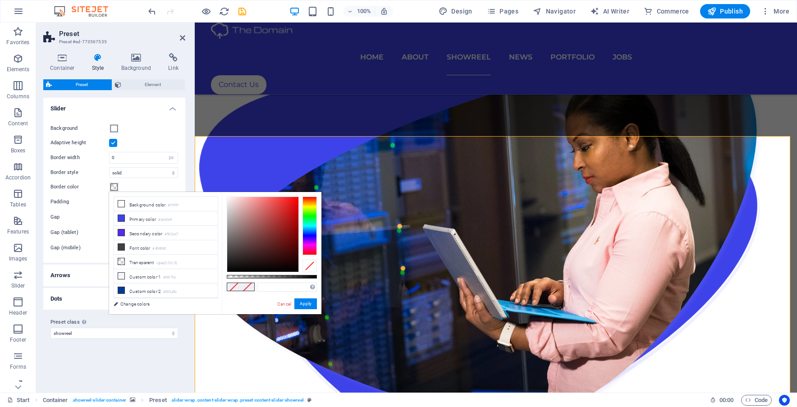
click at [119, 186] on div "Border color" at bounding box center [114, 187] width 128 height 11
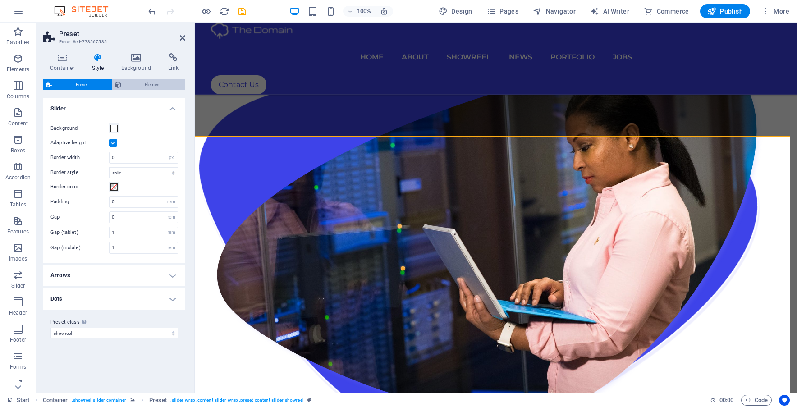
click at [124, 86] on span "Element" at bounding box center [153, 84] width 59 height 11
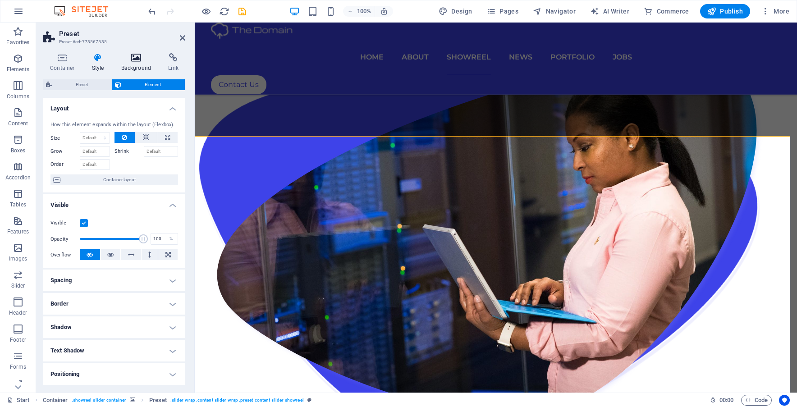
click at [135, 64] on h4 "Background" at bounding box center [137, 62] width 47 height 19
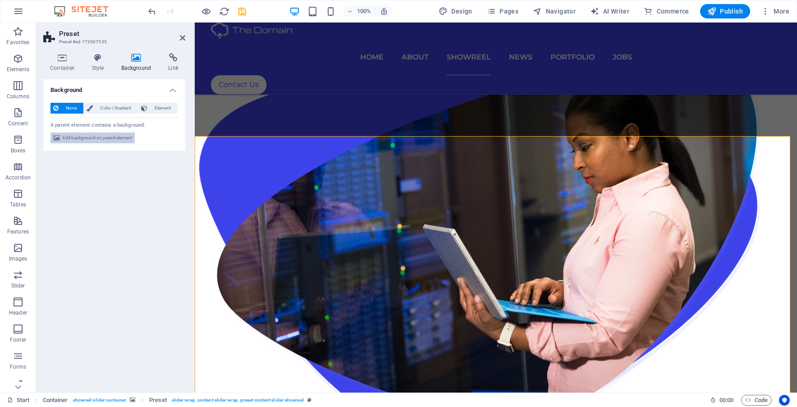
click at [128, 139] on span "Edit background on parent element" at bounding box center [97, 137] width 69 height 11
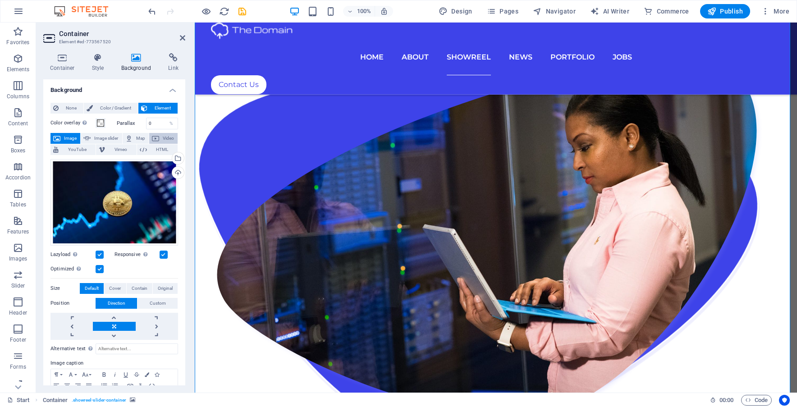
click at [155, 135] on icon at bounding box center [155, 138] width 7 height 11
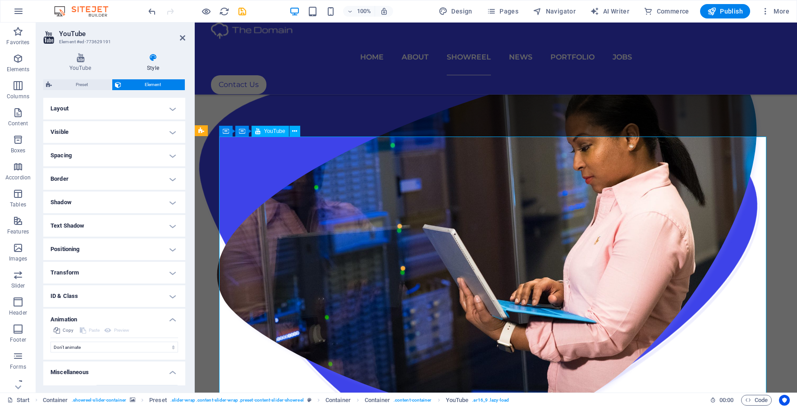
click at [165, 103] on h4 "Layout" at bounding box center [114, 109] width 142 height 22
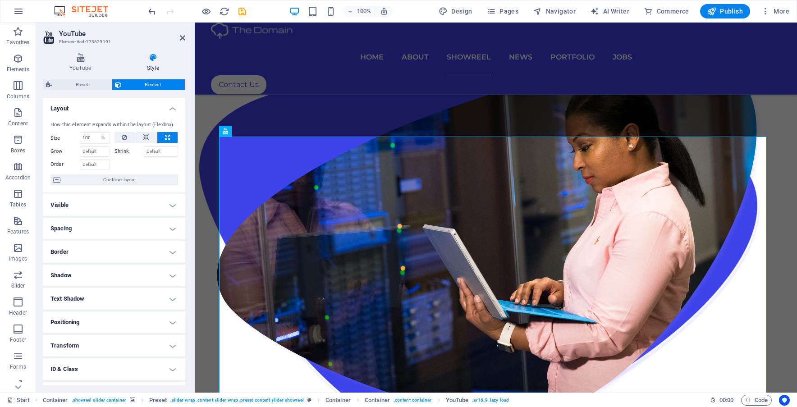
click at [162, 205] on h4 "Visible" at bounding box center [114, 205] width 142 height 22
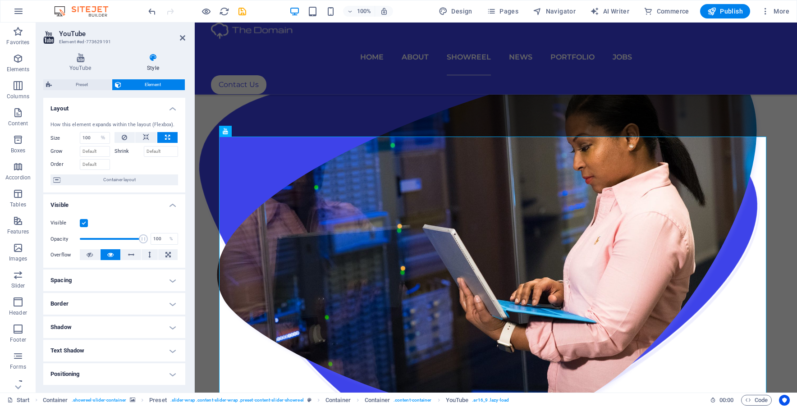
click at [169, 277] on h4 "Spacing" at bounding box center [114, 280] width 142 height 22
click at [165, 99] on h4 "Layout" at bounding box center [114, 106] width 142 height 16
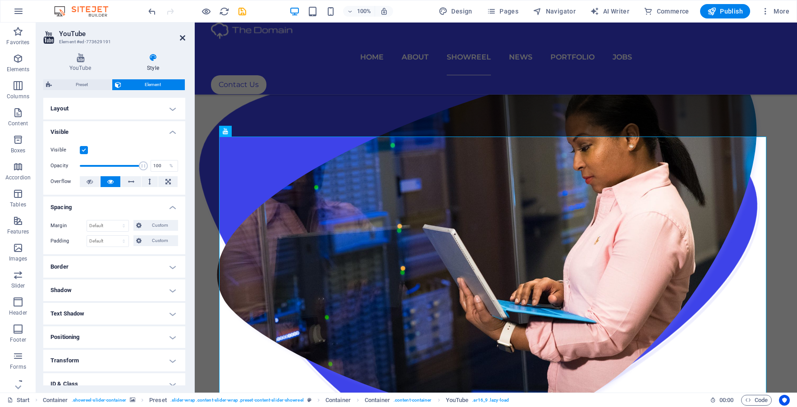
drag, startPoint x: 182, startPoint y: 37, endPoint x: 148, endPoint y: 15, distance: 40.4
click at [182, 37] on icon at bounding box center [182, 37] width 5 height 7
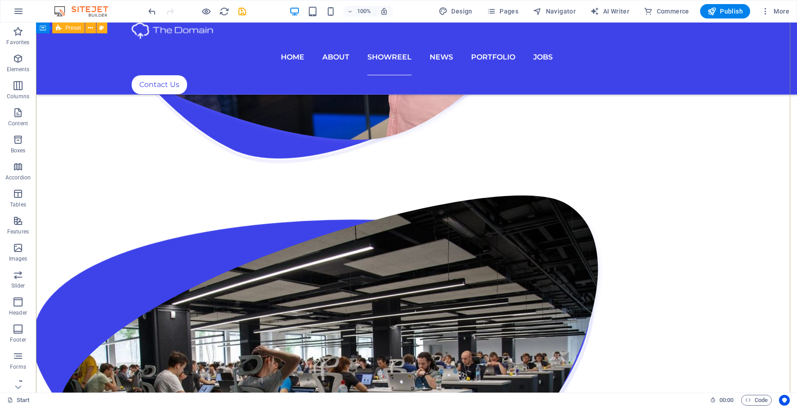
scroll to position [1878, 0]
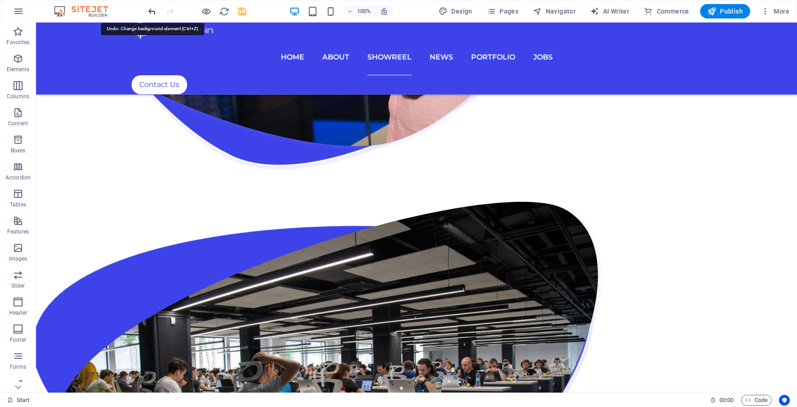
click at [153, 10] on icon "undo" at bounding box center [152, 11] width 10 height 10
click at [152, 10] on icon "undo" at bounding box center [152, 11] width 10 height 10
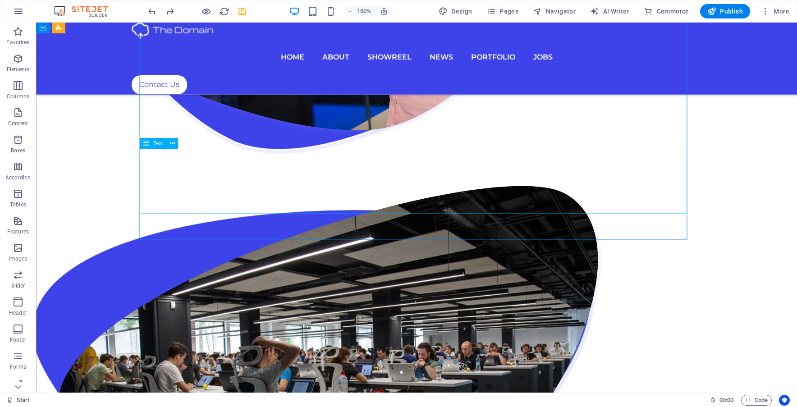
scroll to position [2084, 0]
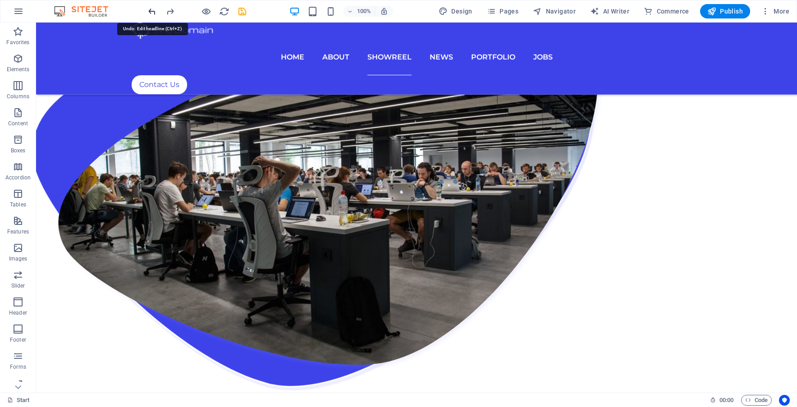
click at [154, 9] on icon "undo" at bounding box center [152, 11] width 10 height 10
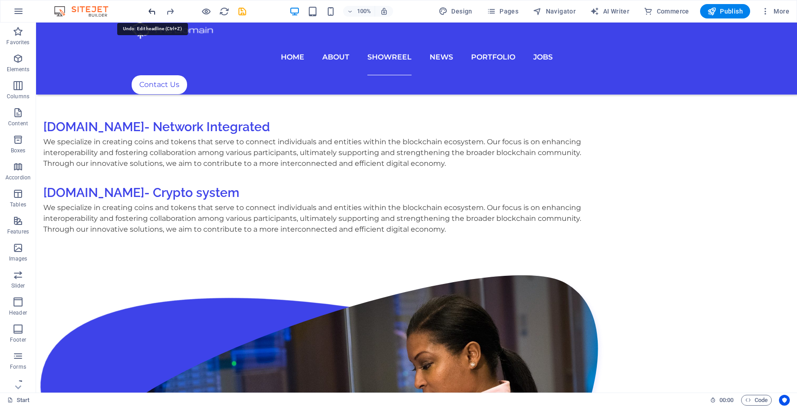
click at [154, 9] on icon "undo" at bounding box center [152, 11] width 10 height 10
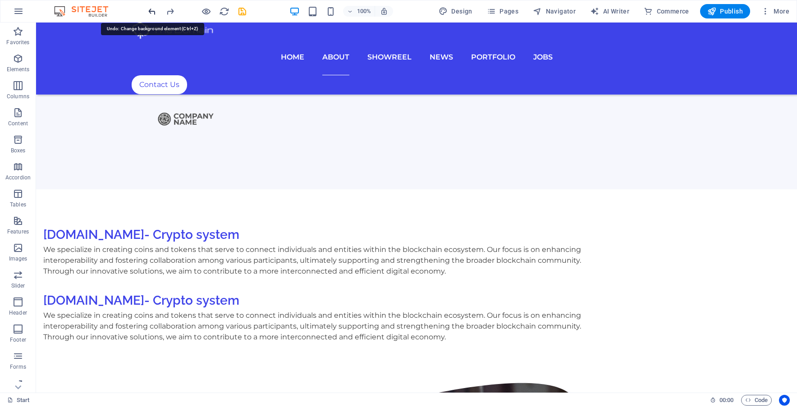
click at [154, 9] on icon "undo" at bounding box center [152, 11] width 10 height 10
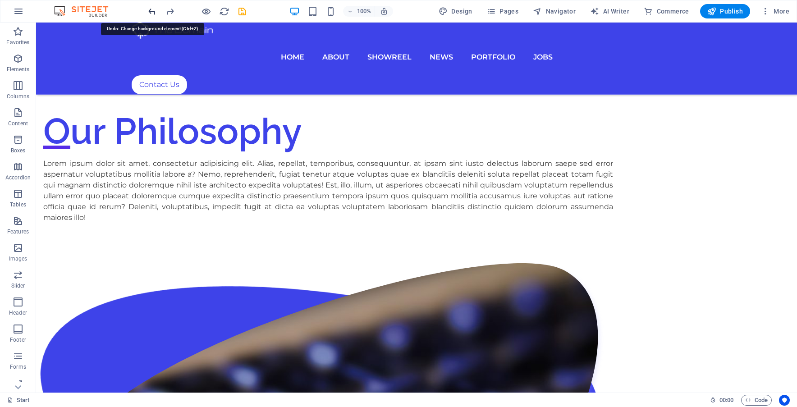
scroll to position [2618, 0]
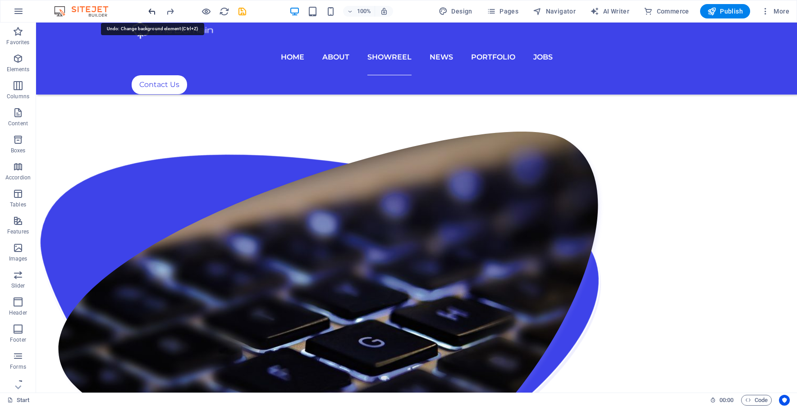
click at [154, 9] on icon "undo" at bounding box center [152, 11] width 10 height 10
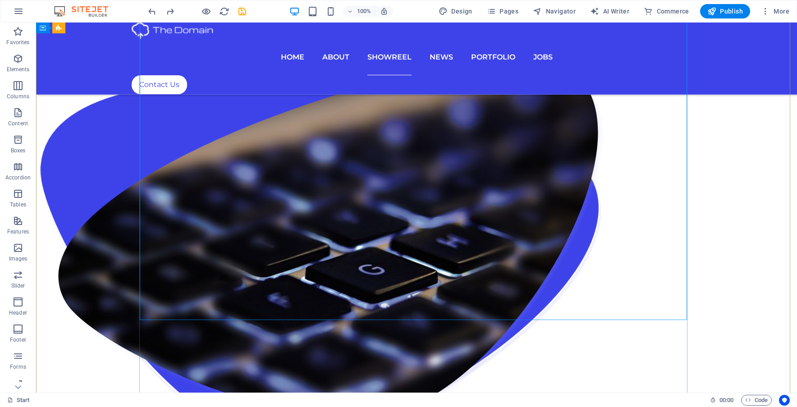
scroll to position [2844, 0]
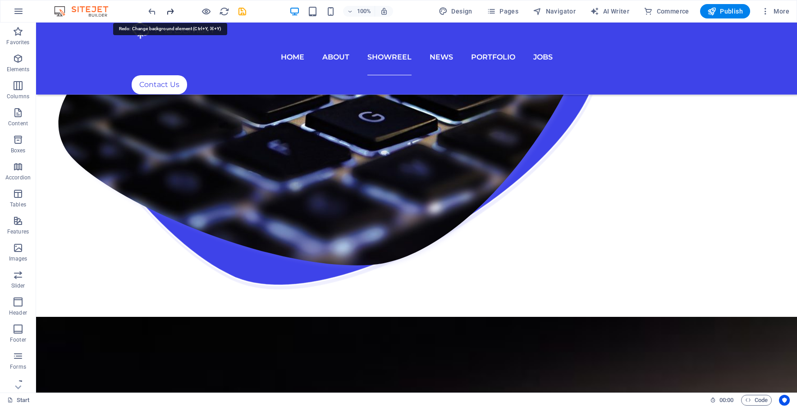
click at [169, 11] on icon "redo" at bounding box center [170, 11] width 10 height 10
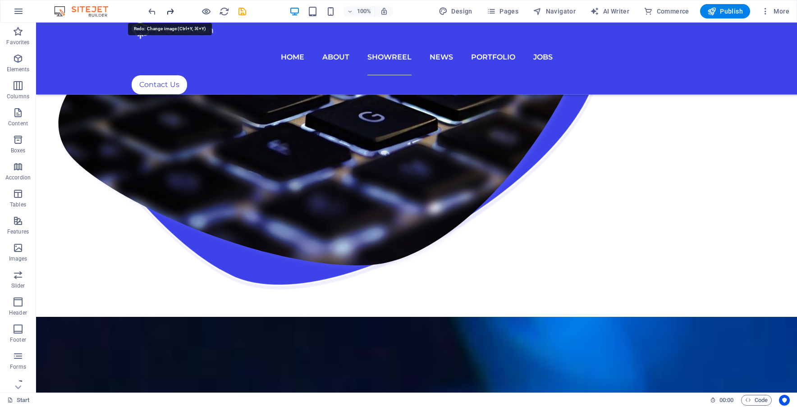
click at [169, 11] on icon "redo" at bounding box center [170, 11] width 10 height 10
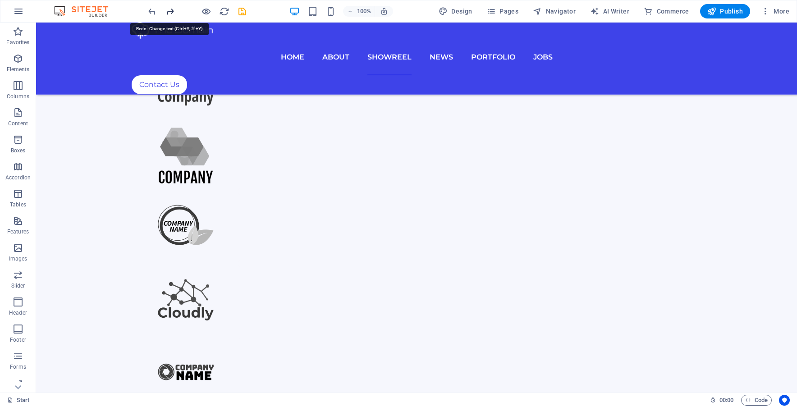
click at [169, 11] on icon "redo" at bounding box center [170, 11] width 10 height 10
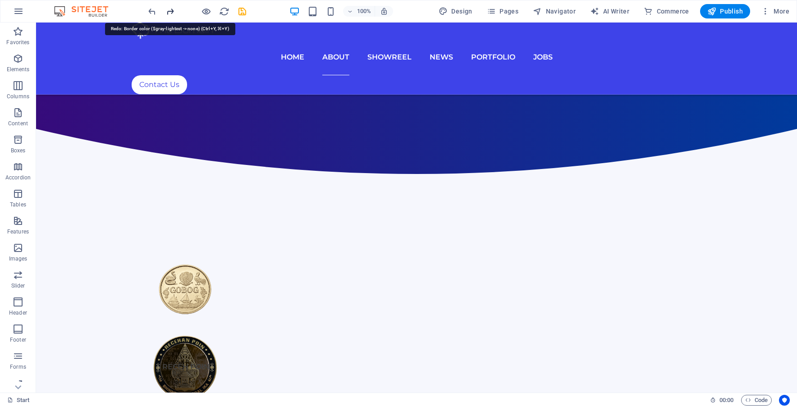
click at [170, 12] on icon "redo" at bounding box center [170, 11] width 10 height 10
click at [170, 12] on div at bounding box center [196, 11] width 101 height 14
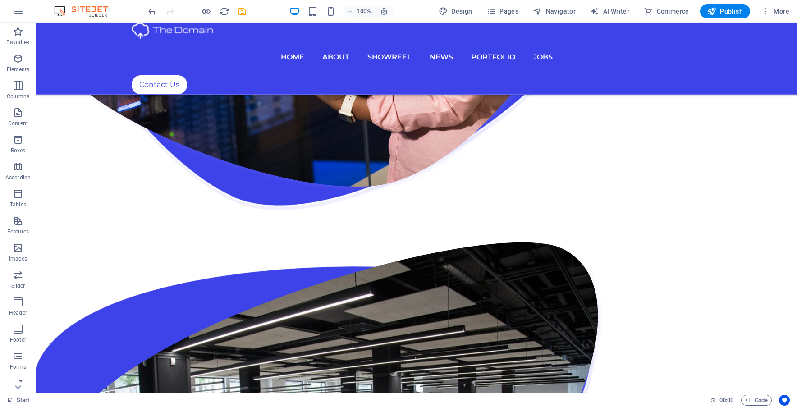
scroll to position [2618, 0]
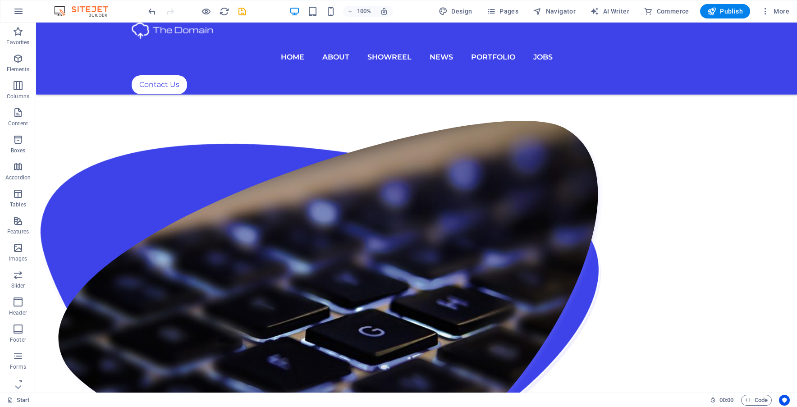
click at [170, 12] on div at bounding box center [196, 11] width 101 height 14
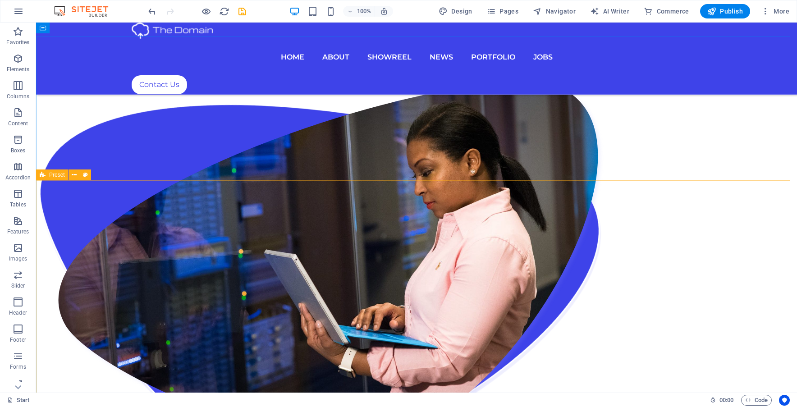
scroll to position [1447, 0]
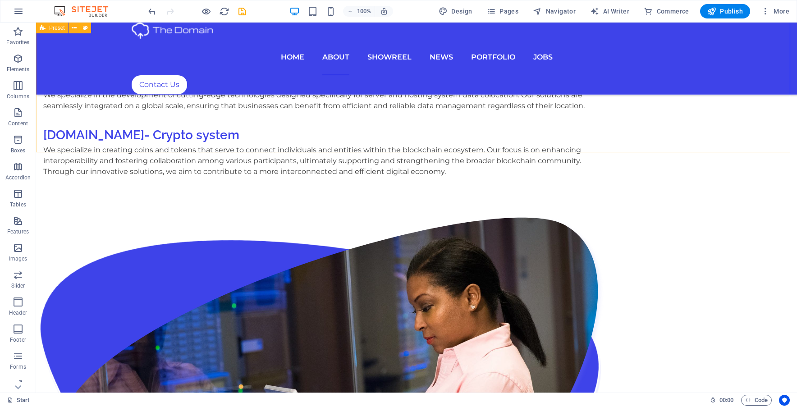
click at [737, 13] on span "Publish" at bounding box center [725, 11] width 36 height 9
checkbox input "false"
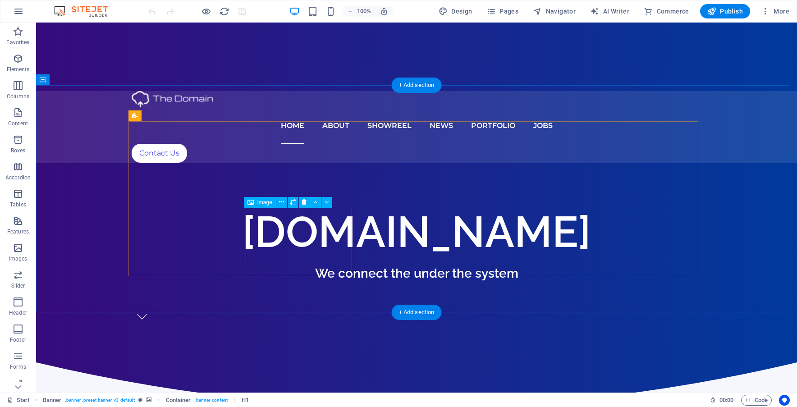
scroll to position [270, 0]
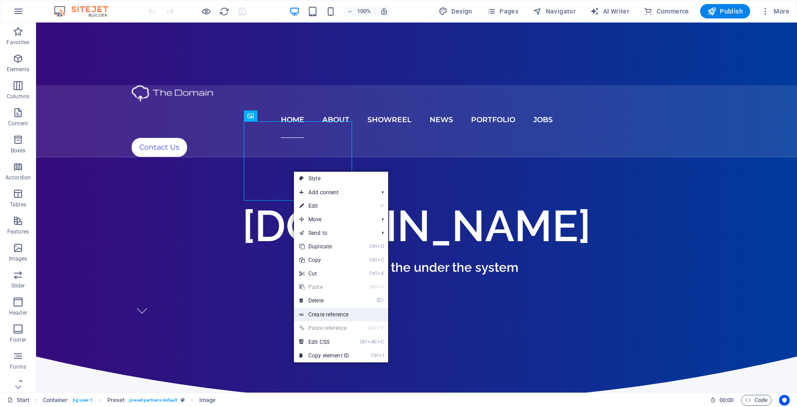
click at [337, 313] on link "Create reference" at bounding box center [341, 315] width 94 height 14
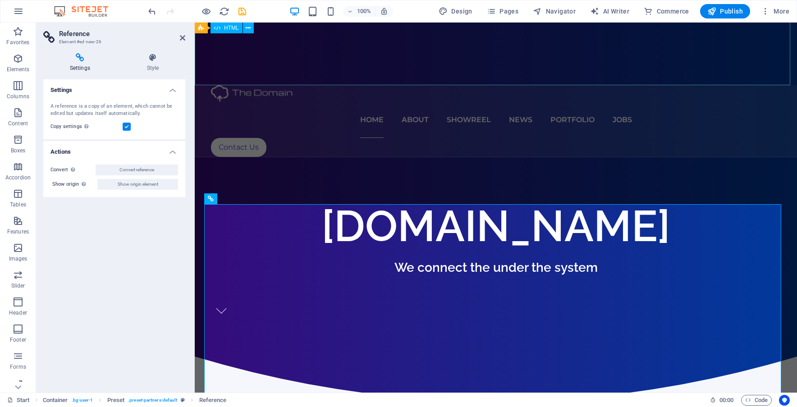
click at [440, 356] on div at bounding box center [496, 401] width 602 height 90
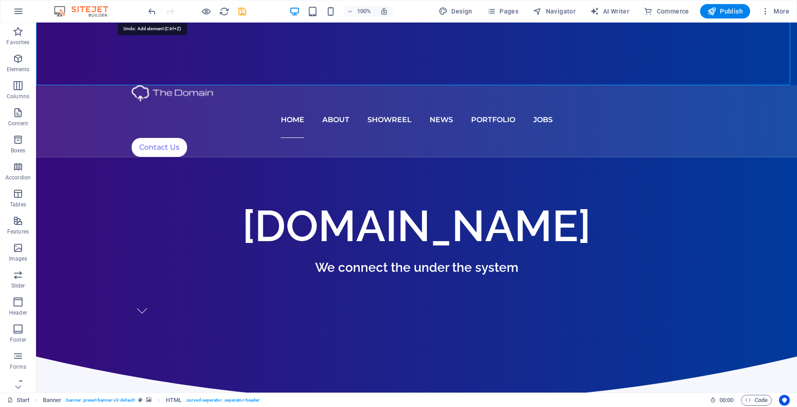
click at [150, 13] on icon "undo" at bounding box center [152, 11] width 10 height 10
click at [281, 116] on icon at bounding box center [281, 115] width 5 height 9
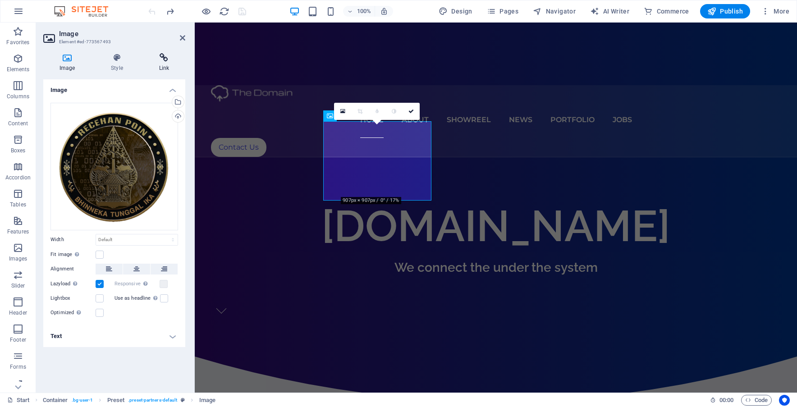
click at [165, 63] on h4 "Link" at bounding box center [164, 62] width 42 height 19
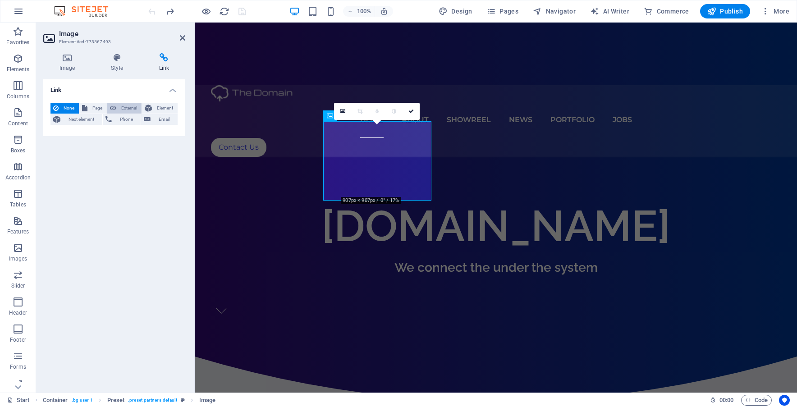
click at [130, 111] on span "External" at bounding box center [129, 108] width 20 height 11
select select "blank"
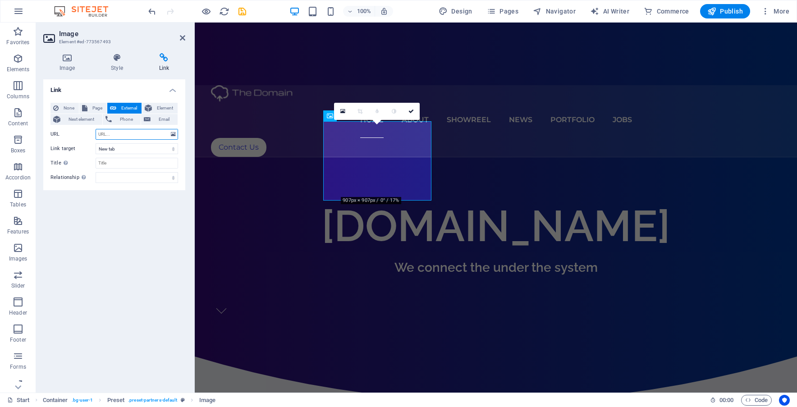
paste input "[URL][DOMAIN_NAME]"
type input "[URL][DOMAIN_NAME]"
click at [151, 150] on select "New tab Same tab Overlay" at bounding box center [137, 148] width 82 height 11
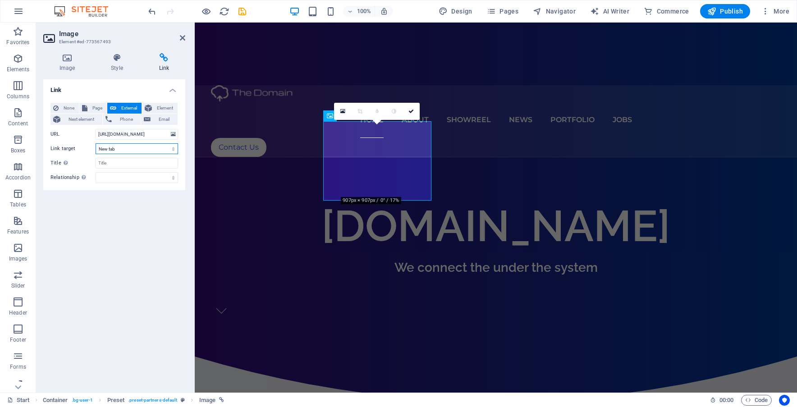
click at [151, 150] on select "New tab Same tab Overlay" at bounding box center [137, 148] width 82 height 11
click at [147, 168] on input "Title Additional link description, should not be the same as the link text. The…" at bounding box center [137, 163] width 82 height 11
type input "Goes to Recehan Poin Polygon"
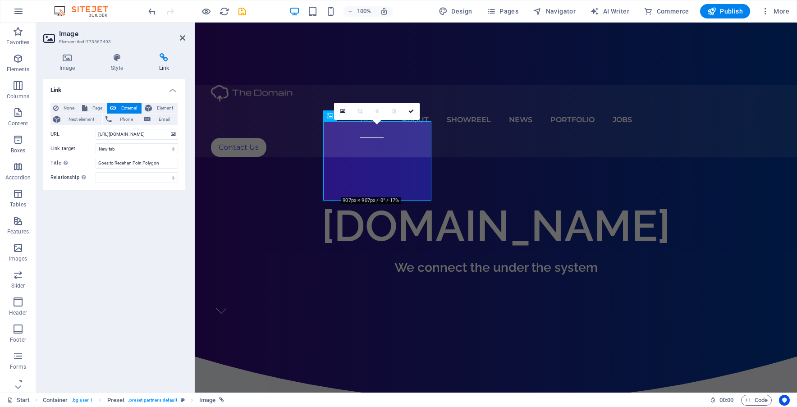
click at [166, 237] on div "Link None Page External Element Next element Phone Email Page Start Portfolio J…" at bounding box center [114, 232] width 142 height 306
click at [86, 231] on div "Link None Page External Element Next element Phone Email Page Start Portfolio J…" at bounding box center [114, 232] width 142 height 306
click at [710, 11] on icon "button" at bounding box center [711, 11] width 9 height 9
checkbox input "false"
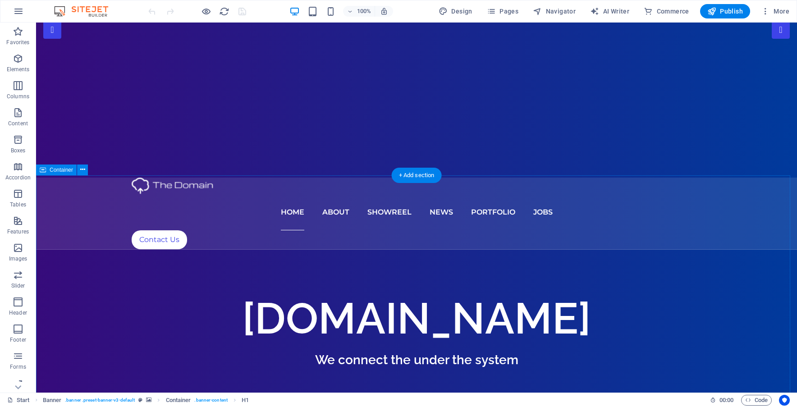
scroll to position [180, 0]
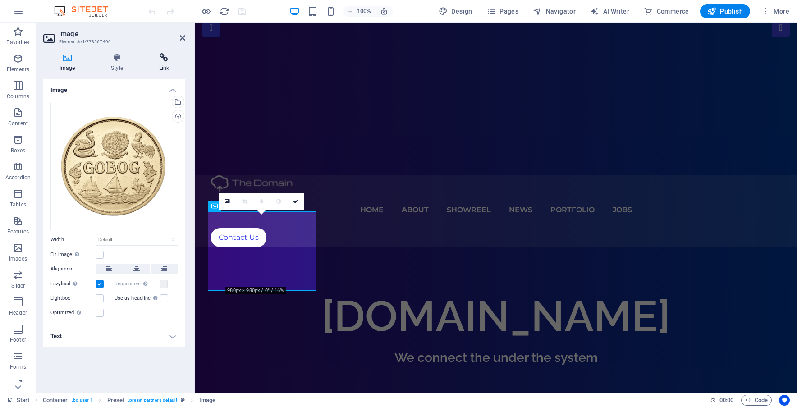
click at [172, 63] on h4 "Link" at bounding box center [164, 62] width 42 height 19
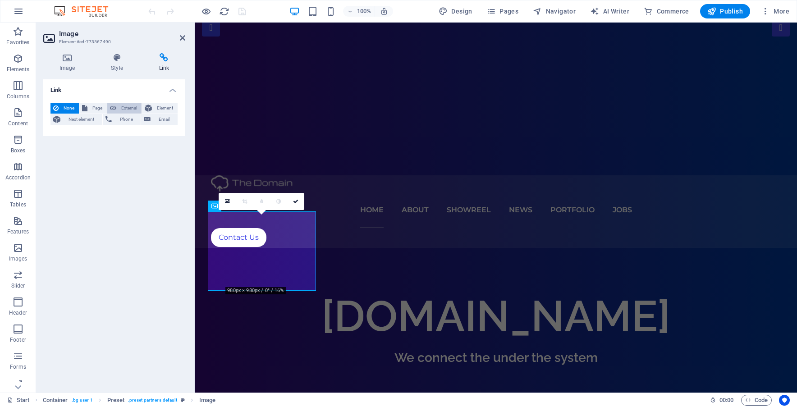
click at [131, 109] on span "External" at bounding box center [129, 108] width 20 height 11
select select "blank"
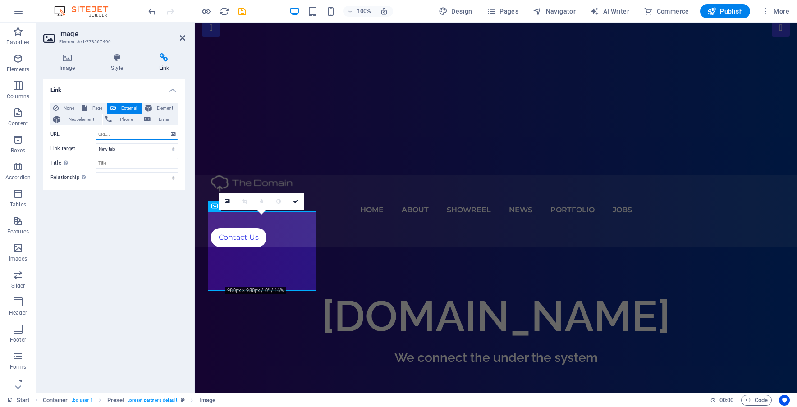
paste input "[URL][DOMAIN_NAME]"
type input "[URL][DOMAIN_NAME]"
click at [123, 167] on input "Title Additional link description, should not be the same as the link text. The…" at bounding box center [137, 163] width 82 height 11
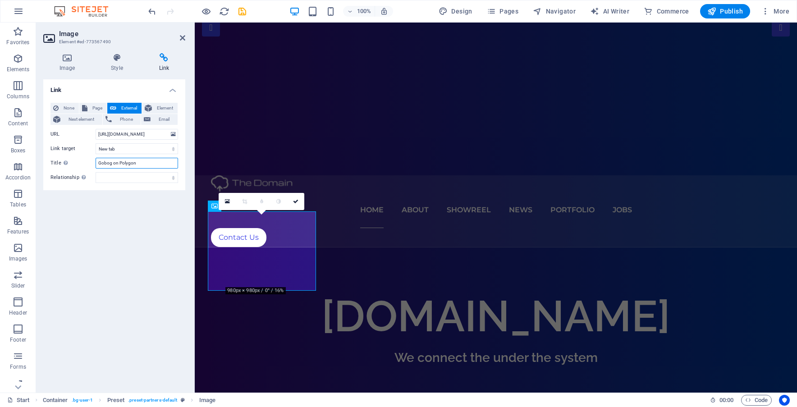
type input "Gobog on Polygon"
click at [132, 206] on div "Link None Page External Element Next element Phone Email Page Start Portfolio J…" at bounding box center [114, 232] width 142 height 306
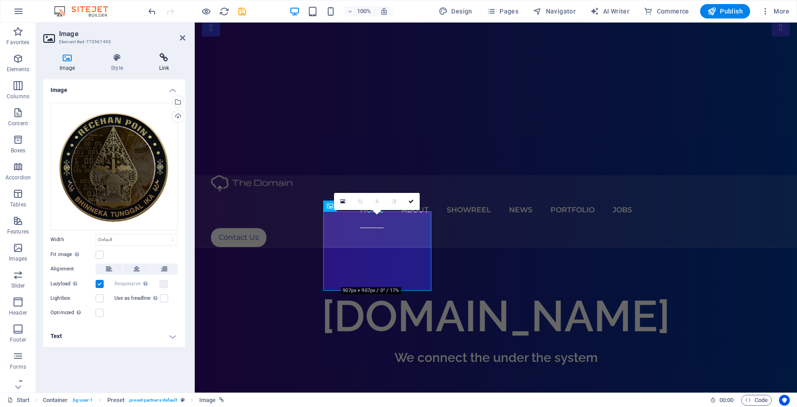
click at [167, 66] on h4 "Link" at bounding box center [164, 62] width 42 height 19
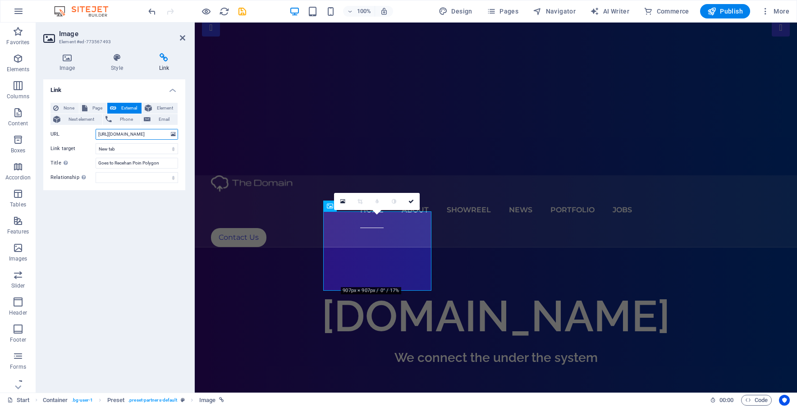
click at [118, 129] on input "[URL][DOMAIN_NAME]" at bounding box center [137, 134] width 82 height 11
click at [120, 137] on input "[URL][DOMAIN_NAME]" at bounding box center [137, 134] width 82 height 11
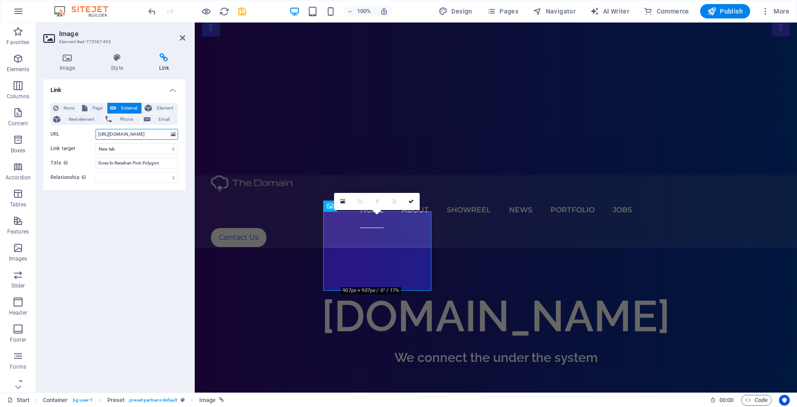
paste input "ef87Ea7da714Ac5140B7Fc49f84f2A3914875120"
type input "[URL][DOMAIN_NAME]"
click at [170, 214] on div "Link None Page External Element Next element Phone Email Page Start Portfolio J…" at bounding box center [114, 232] width 142 height 306
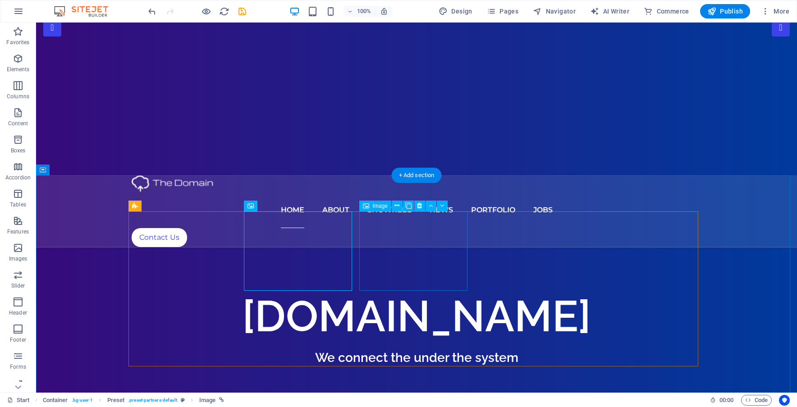
drag, startPoint x: 419, startPoint y: 255, endPoint x: 260, endPoint y: 255, distance: 159.1
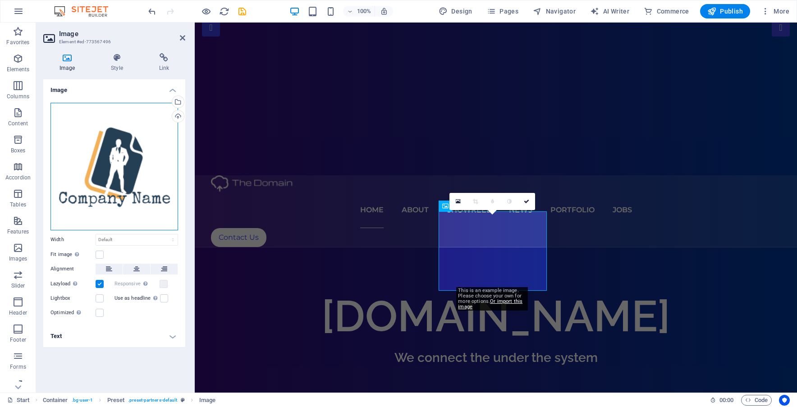
click at [122, 177] on div "Drag files here, click to choose files or select files from Files or our free s…" at bounding box center [114, 167] width 128 height 128
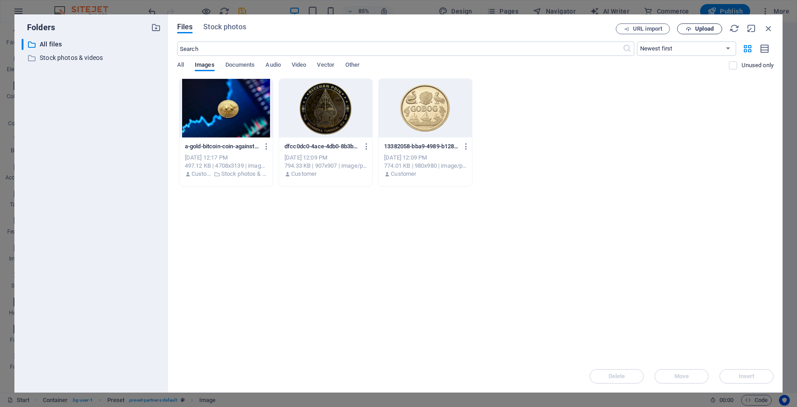
click at [691, 28] on icon "button" at bounding box center [688, 29] width 6 height 6
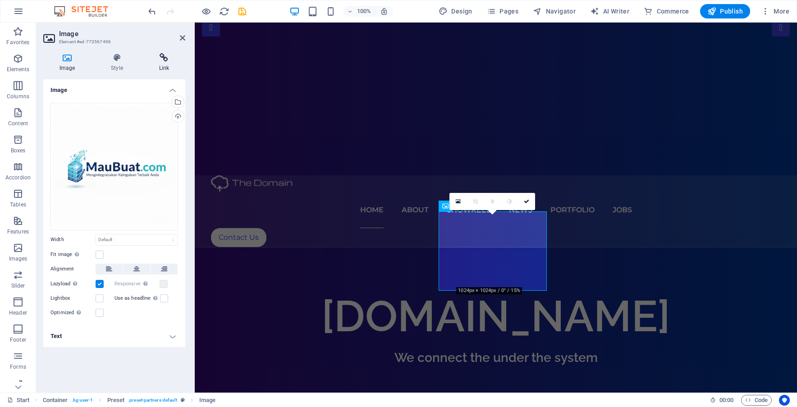
click at [163, 65] on h4 "Link" at bounding box center [164, 62] width 42 height 19
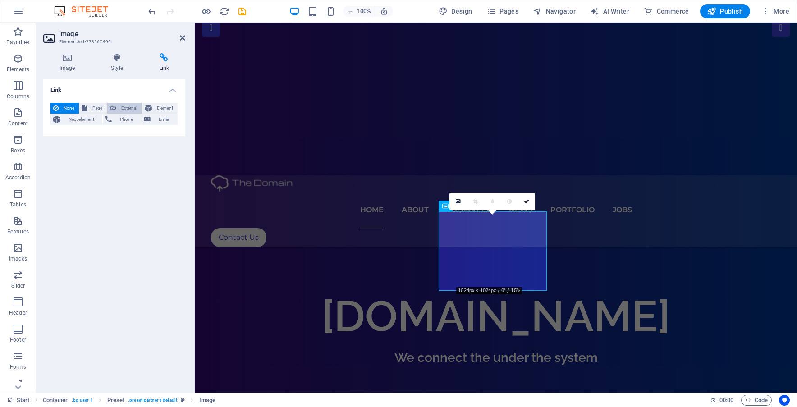
click at [129, 109] on span "External" at bounding box center [129, 108] width 20 height 11
select select "blank"
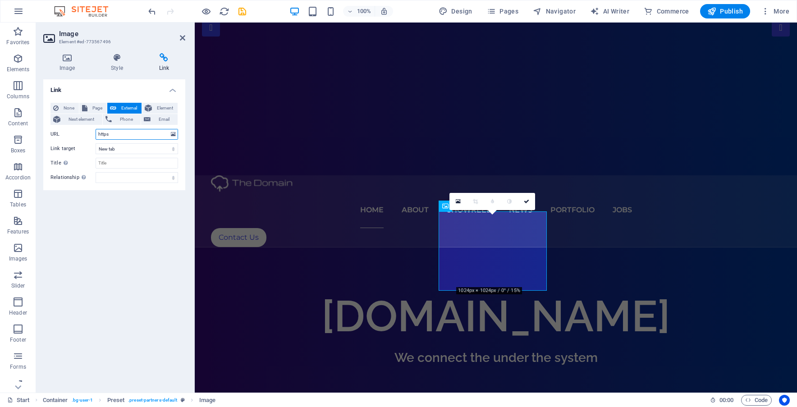
click at [141, 134] on input "https" at bounding box center [137, 134] width 82 height 11
paste input "://[DOMAIN_NAME][URL]"
type input "[URL][DOMAIN_NAME]"
click at [159, 242] on div "Link None Page External Element Next element Phone Email Page Start Portfolio J…" at bounding box center [114, 232] width 142 height 306
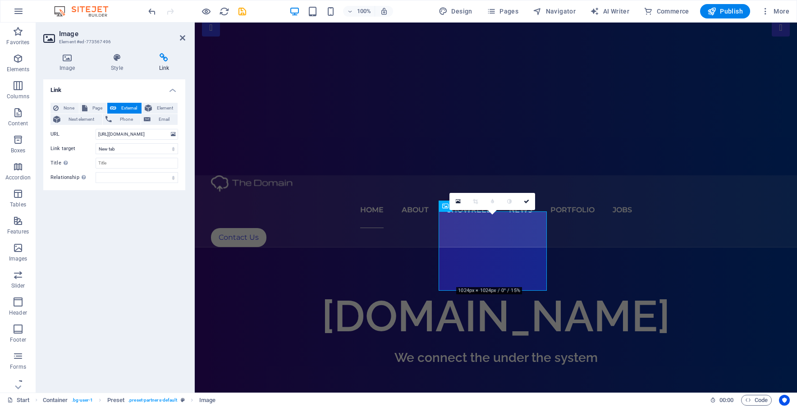
click at [125, 105] on span "External" at bounding box center [129, 108] width 20 height 11
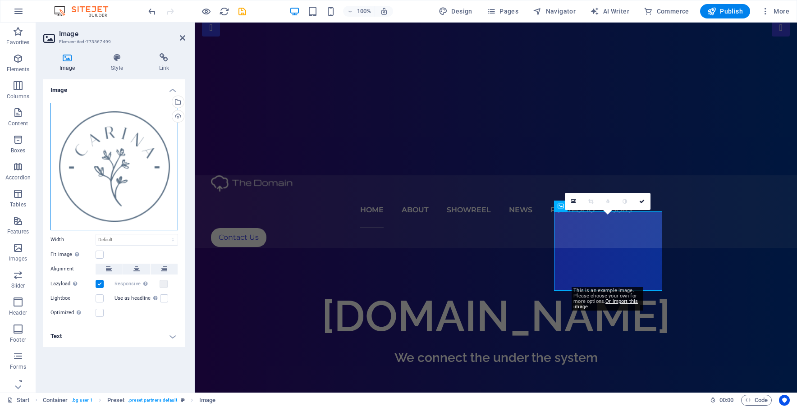
click at [142, 174] on div "Drag files here, click to choose files or select files from Files or our free s…" at bounding box center [114, 167] width 128 height 128
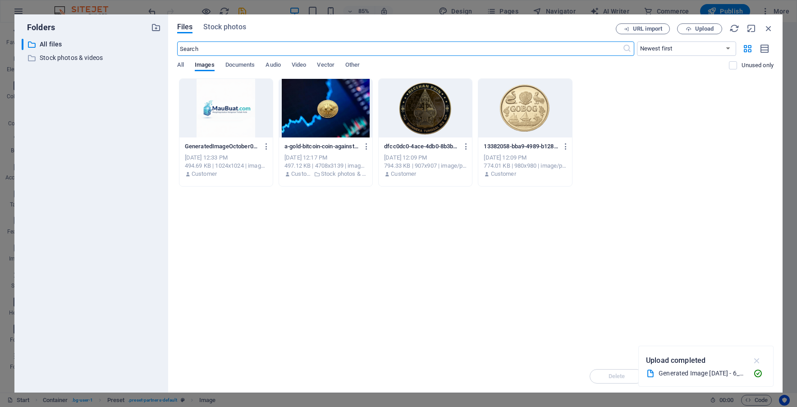
click at [755, 362] on icon "button" at bounding box center [757, 361] width 10 height 10
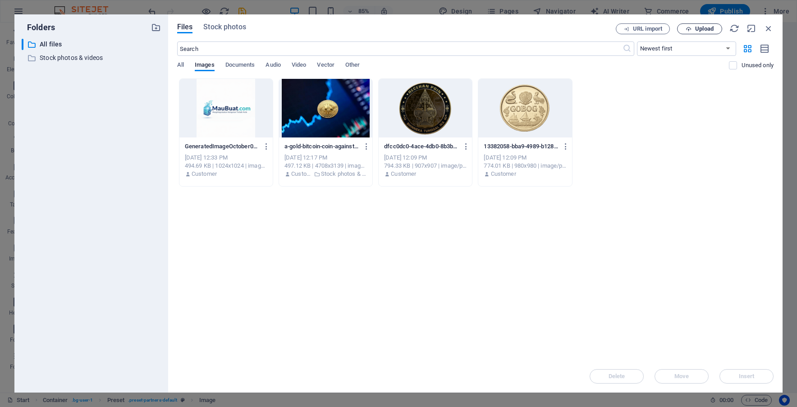
click at [706, 29] on span "Upload" at bounding box center [704, 28] width 18 height 5
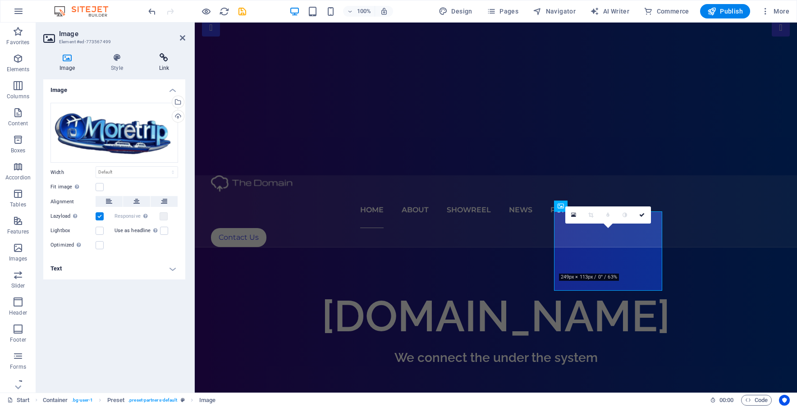
click at [157, 61] on icon at bounding box center [164, 57] width 42 height 9
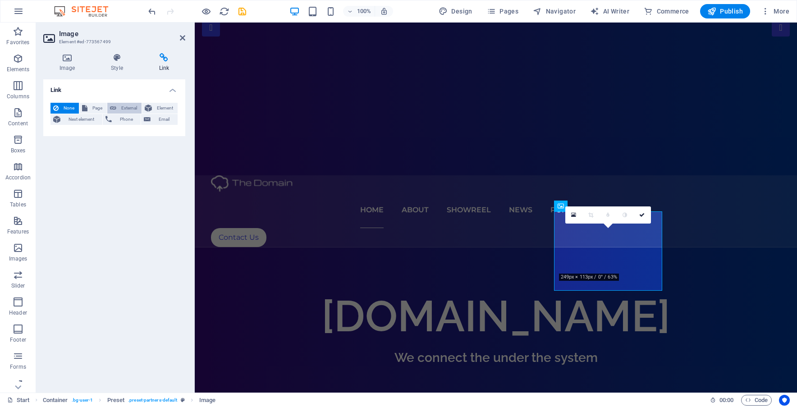
click at [124, 105] on span "External" at bounding box center [129, 108] width 20 height 11
select select "blank"
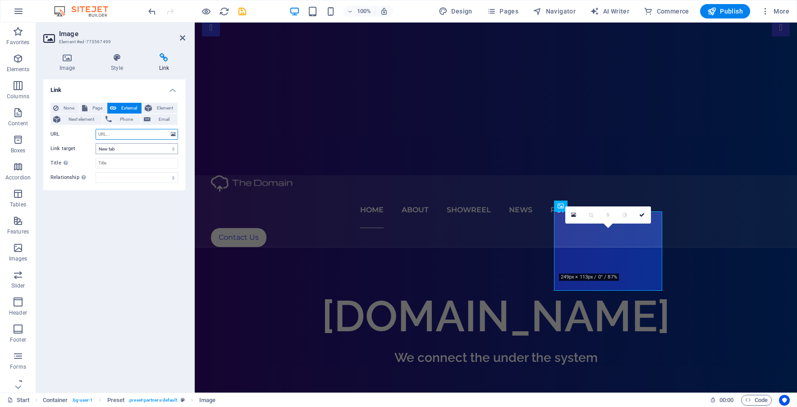
paste input "[URL][DOMAIN_NAME]"
type input "[URL][DOMAIN_NAME]"
click at [147, 242] on div "Link None Page External Element Next element Phone Email Page Start Portfolio J…" at bounding box center [114, 232] width 142 height 306
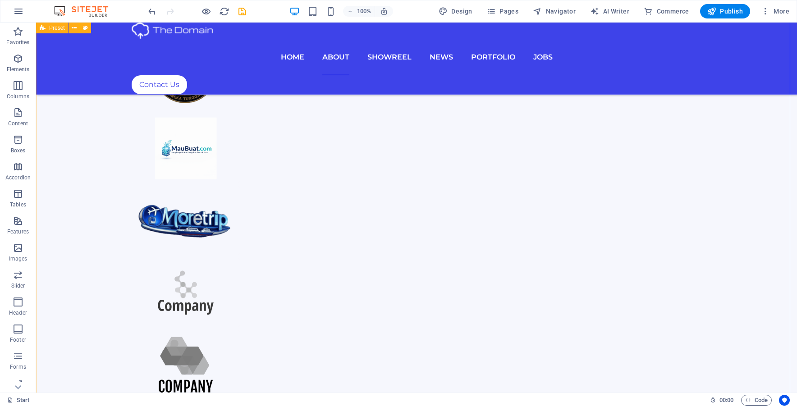
scroll to position [811, 0]
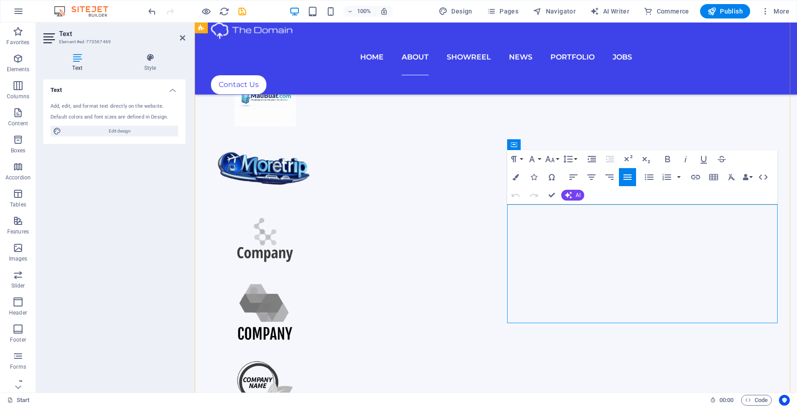
drag, startPoint x: 506, startPoint y: 208, endPoint x: 645, endPoint y: 314, distance: 174.3
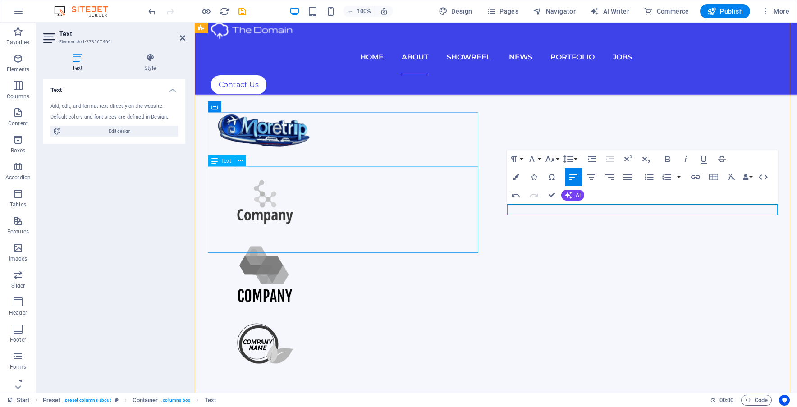
drag, startPoint x: 688, startPoint y: 208, endPoint x: 498, endPoint y: 195, distance: 190.6
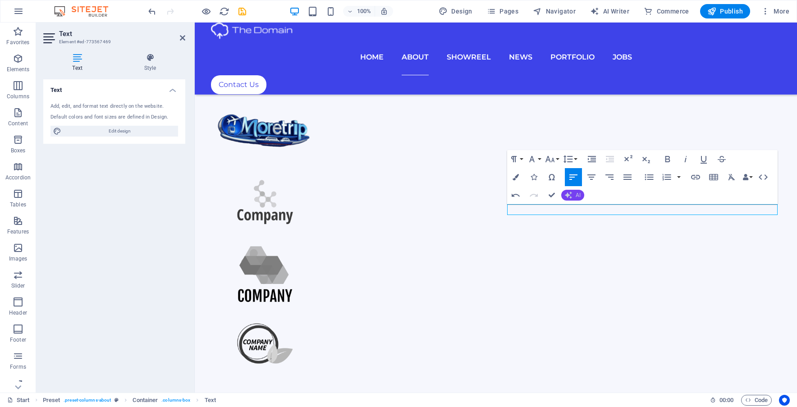
click at [572, 194] on button "AI" at bounding box center [572, 195] width 23 height 11
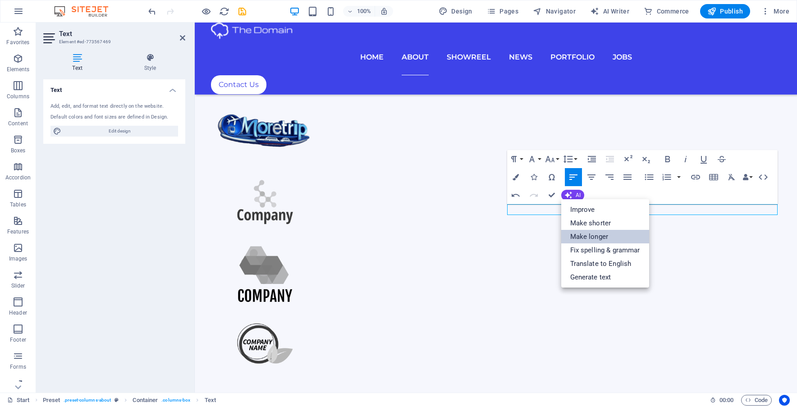
click at [583, 236] on link "Make longer" at bounding box center [605, 237] width 88 height 14
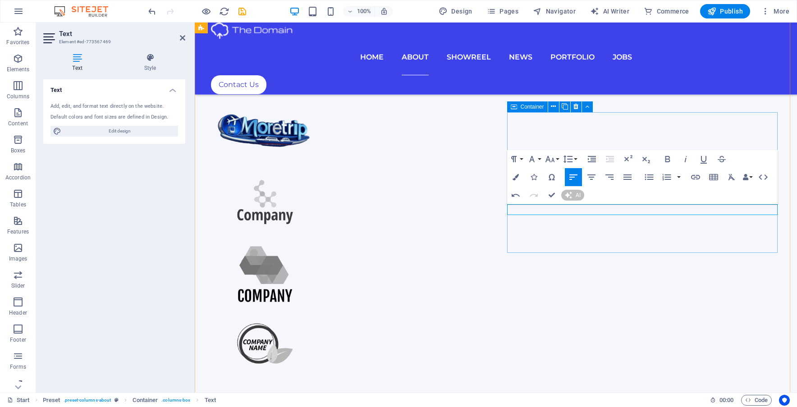
scroll to position [811, 0]
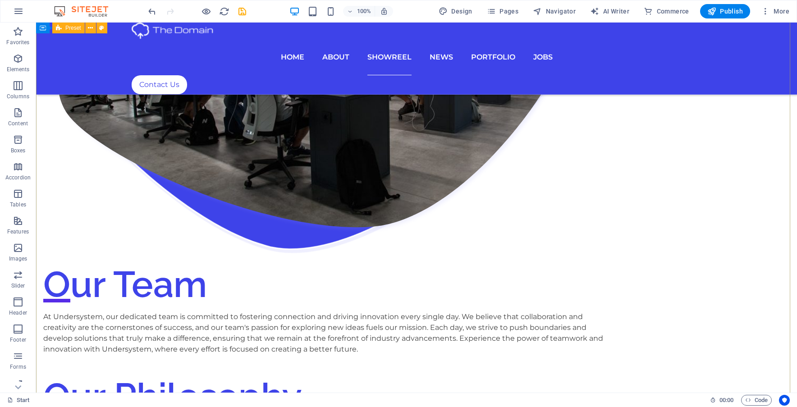
scroll to position [2298, 0]
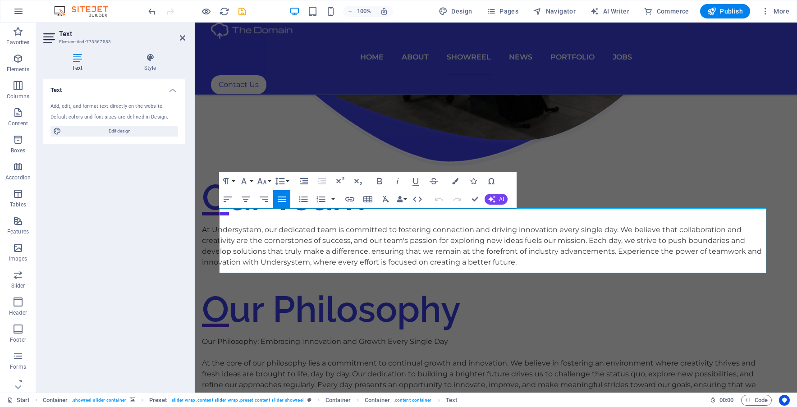
drag, startPoint x: 349, startPoint y: 269, endPoint x: 180, endPoint y: 199, distance: 182.8
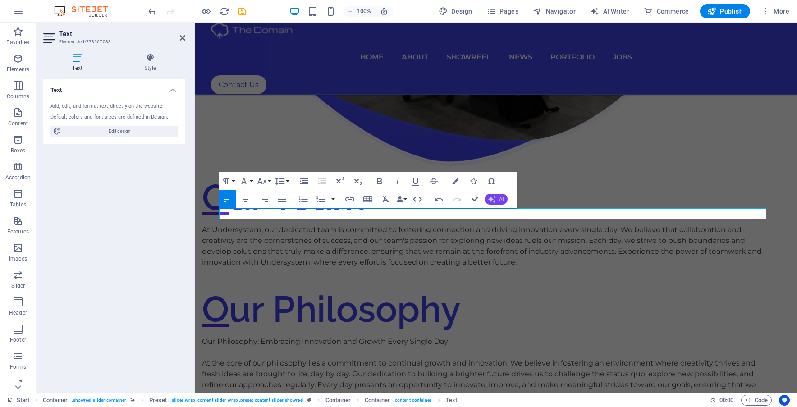
click at [498, 202] on button "AI" at bounding box center [495, 199] width 23 height 11
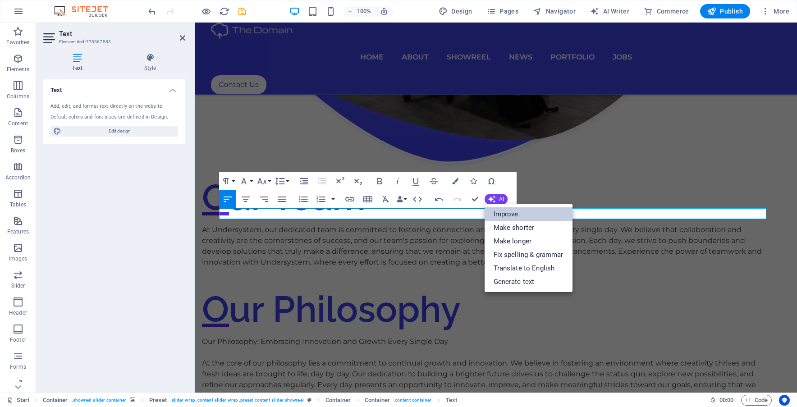
click at [511, 219] on link "Improve" at bounding box center [528, 214] width 88 height 14
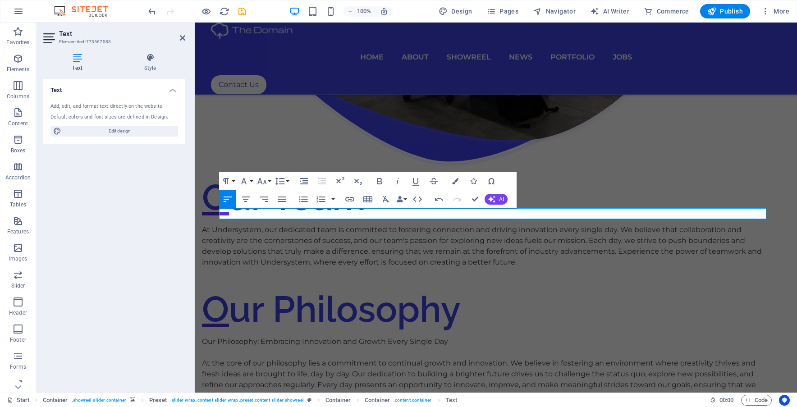
drag, startPoint x: 476, startPoint y: 215, endPoint x: 177, endPoint y: 207, distance: 299.3
click at [500, 197] on span "AI" at bounding box center [501, 198] width 5 height 5
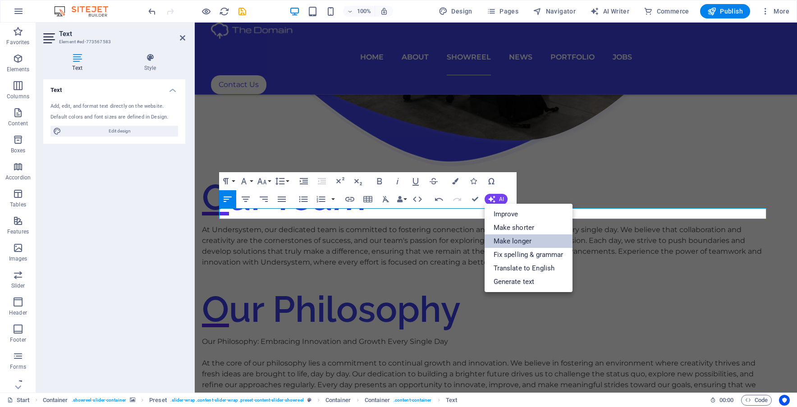
click at [509, 238] on link "Make longer" at bounding box center [528, 241] width 88 height 14
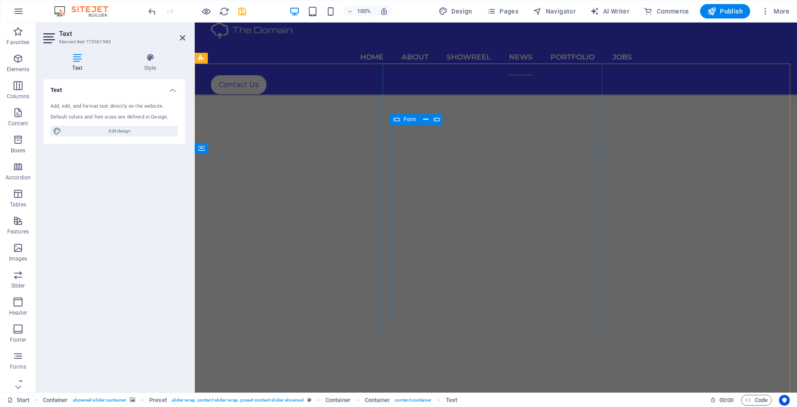
scroll to position [4500, 0]
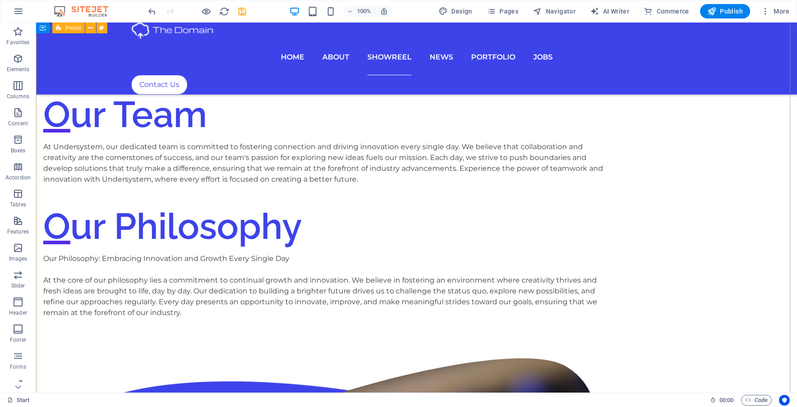
scroll to position [2247, 0]
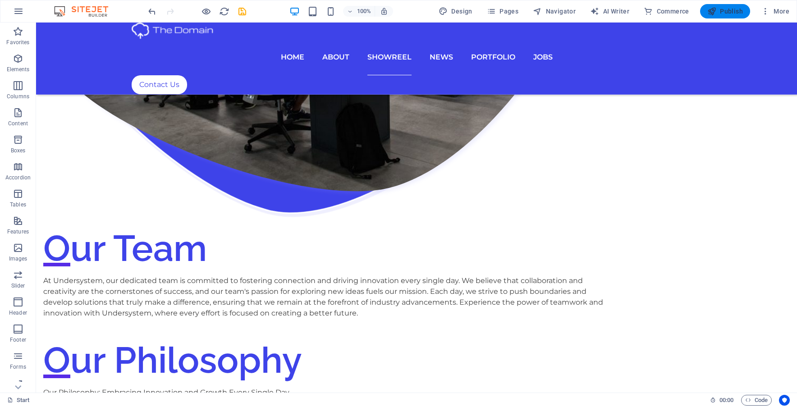
click at [731, 15] on span "Publish" at bounding box center [725, 11] width 36 height 9
checkbox input "false"
click at [725, 14] on span "Publish" at bounding box center [725, 11] width 36 height 9
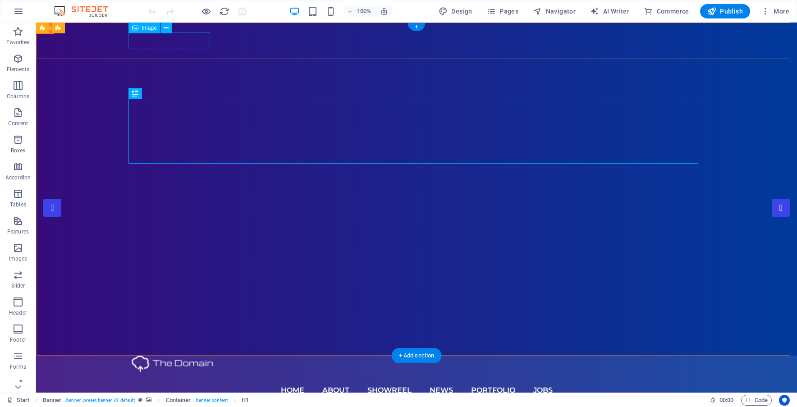
click at [170, 356] on figure at bounding box center [417, 364] width 570 height 17
click at [169, 356] on figure at bounding box center [417, 364] width 570 height 17
select select "px"
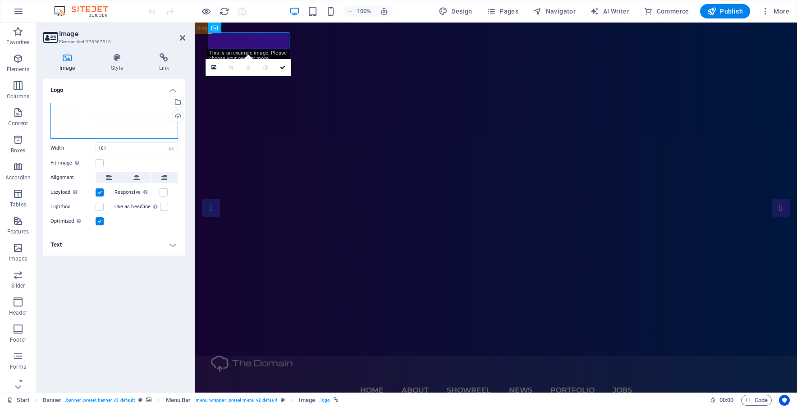
click at [137, 132] on div "Drag files here, click to choose files or select files from Files or our free s…" at bounding box center [114, 121] width 128 height 36
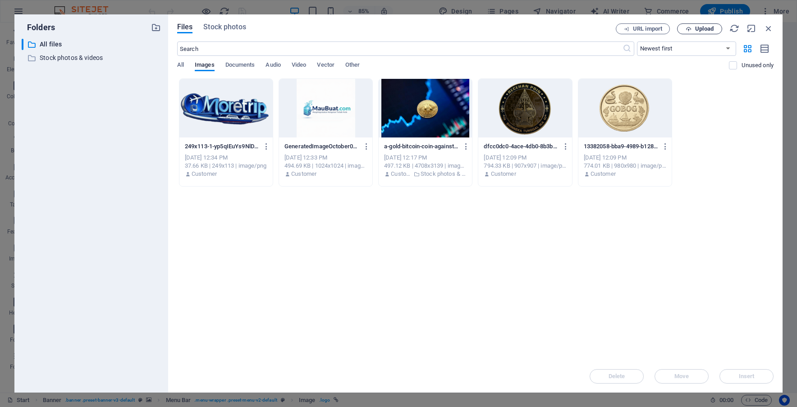
click at [692, 27] on span "Upload" at bounding box center [699, 29] width 37 height 6
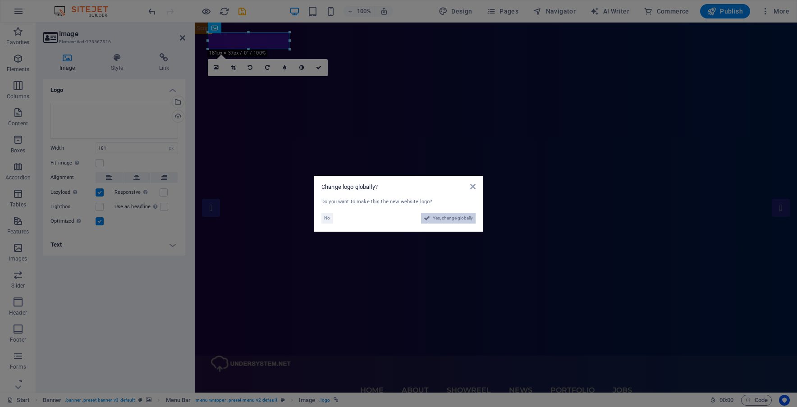
click at [452, 214] on span "Yes, change globally" at bounding box center [453, 218] width 40 height 11
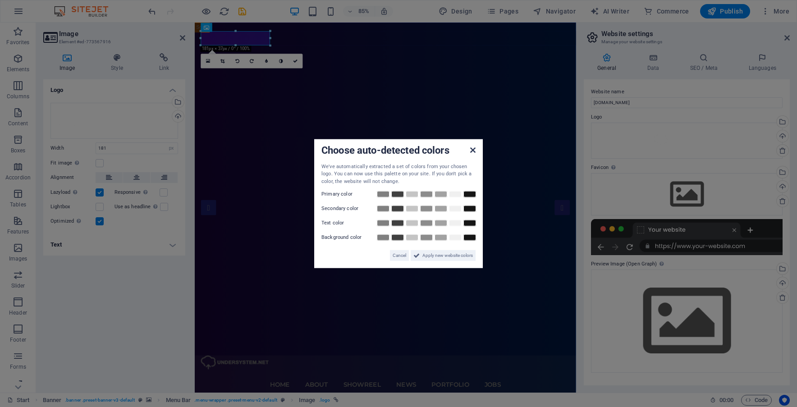
click at [474, 150] on icon at bounding box center [472, 149] width 5 height 7
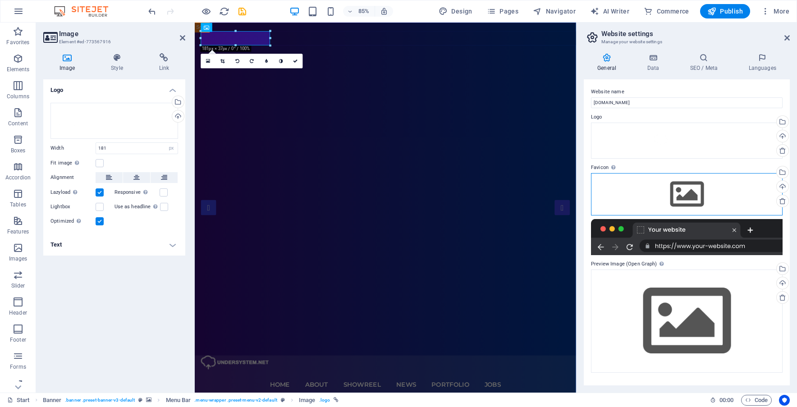
click at [688, 194] on div "Drag files here, click to choose files or select files from Files or our free s…" at bounding box center [687, 194] width 192 height 42
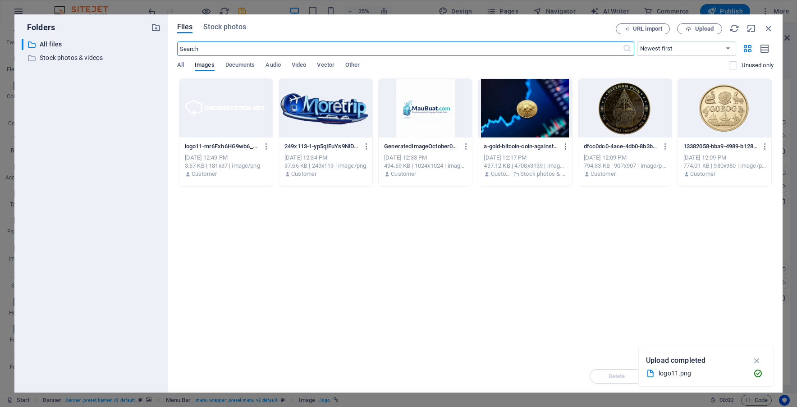
click at [203, 130] on div at bounding box center [225, 108] width 93 height 59
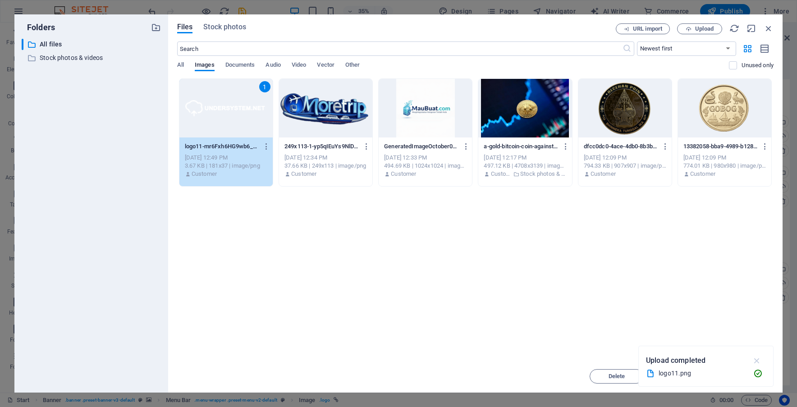
click at [759, 359] on icon "button" at bounding box center [757, 361] width 10 height 10
click at [737, 376] on span "Insert" at bounding box center [746, 376] width 47 height 5
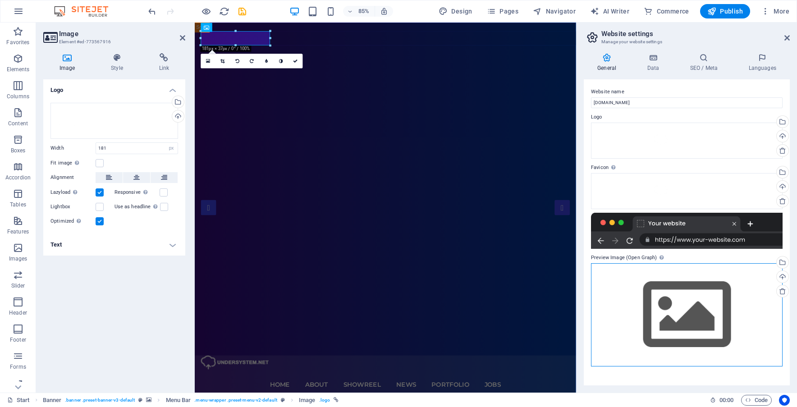
click at [685, 298] on div "Drag files here, click to choose files or select files from Files or our free s…" at bounding box center [687, 314] width 192 height 103
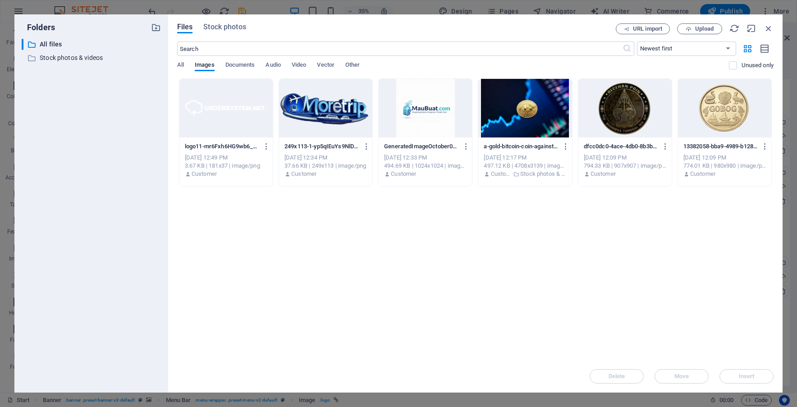
click at [226, 111] on div at bounding box center [225, 108] width 93 height 59
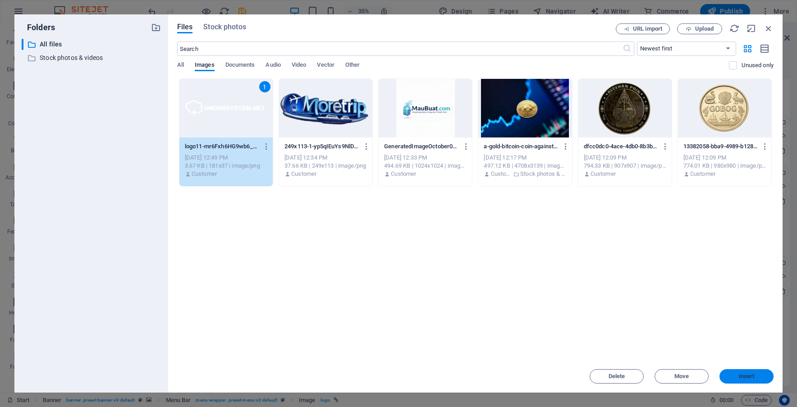
click at [739, 374] on span "Insert" at bounding box center [747, 376] width 16 height 5
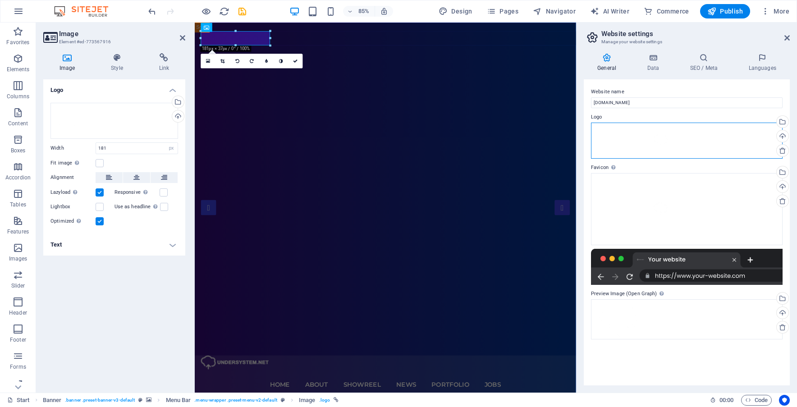
click at [673, 144] on div "Drag files here, click to choose files or select files from Files or our free s…" at bounding box center [687, 141] width 192 height 36
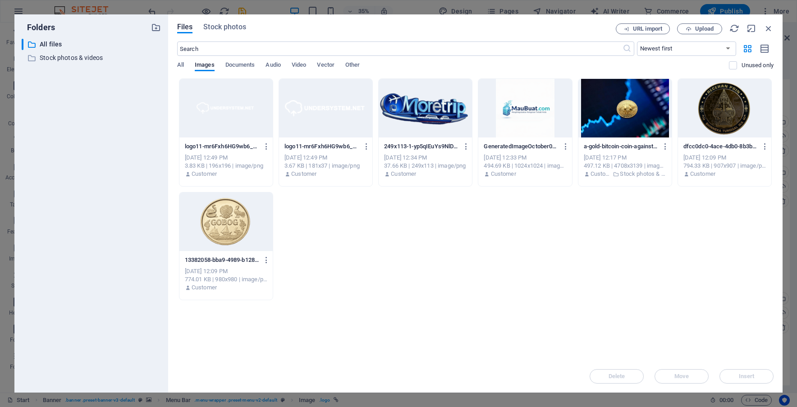
click at [213, 116] on div at bounding box center [225, 108] width 93 height 59
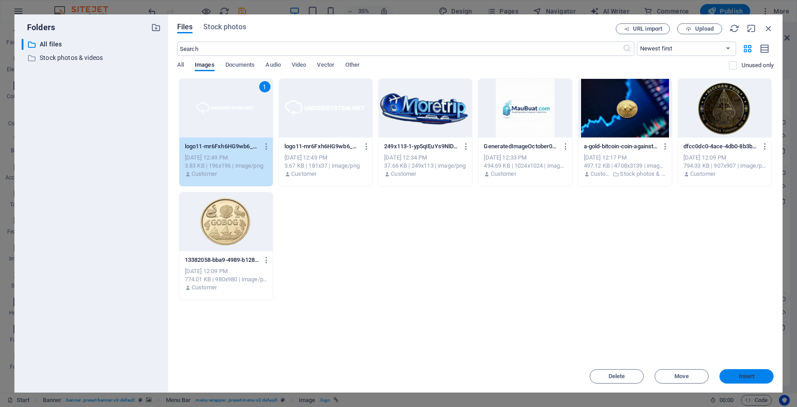
click at [746, 378] on span "Insert" at bounding box center [747, 376] width 16 height 5
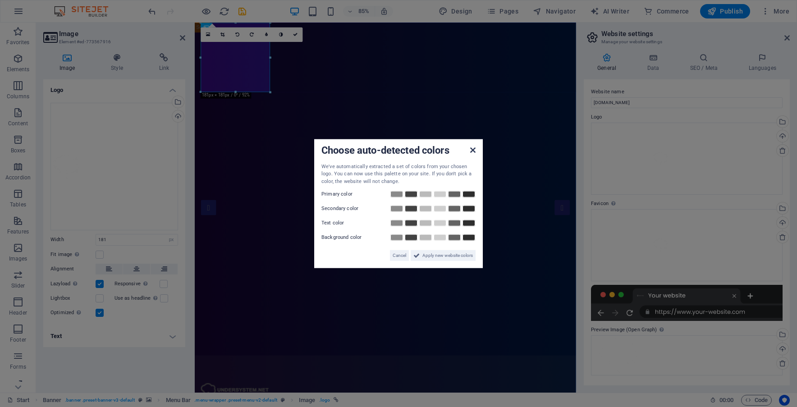
click at [473, 147] on icon at bounding box center [472, 149] width 5 height 7
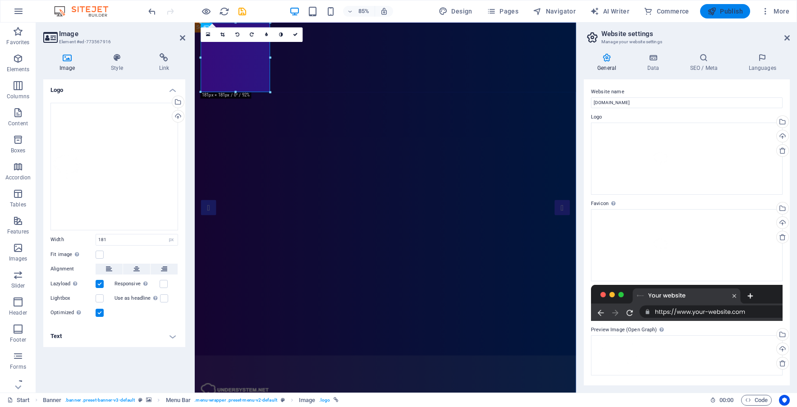
click at [730, 5] on button "Publish" at bounding box center [725, 11] width 50 height 14
checkbox input "false"
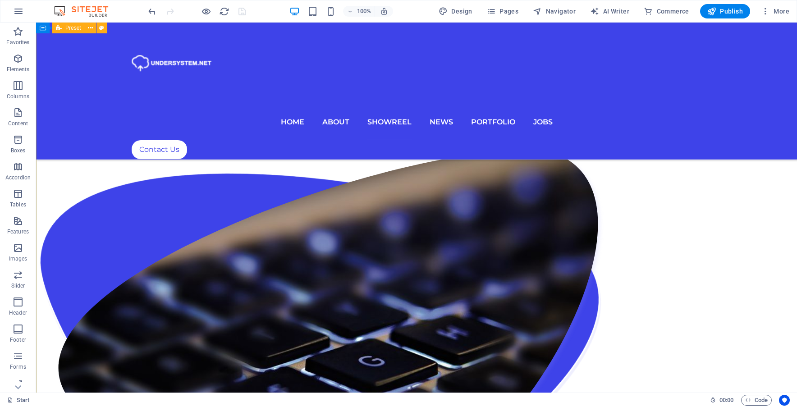
scroll to position [2839, 0]
